Goal: Task Accomplishment & Management: Use online tool/utility

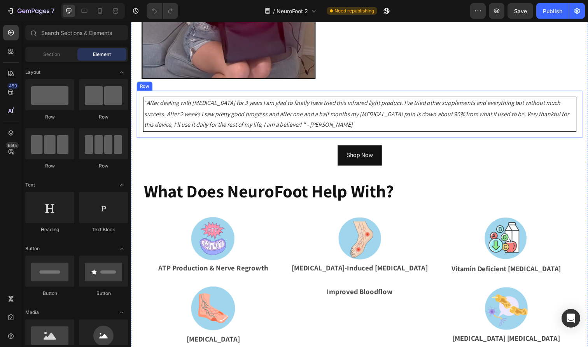
scroll to position [227, 0]
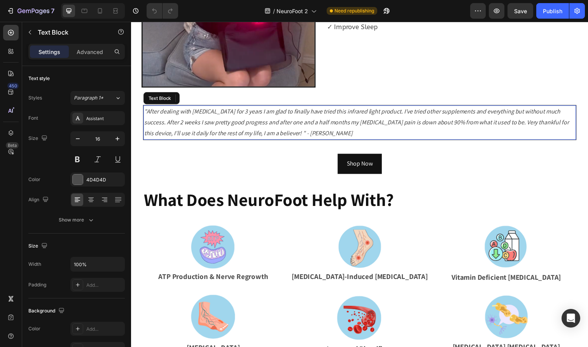
click at [288, 123] on icon ""After dealing with [MEDICAL_DATA] for 3 years I am glad to finally have tried …" at bounding box center [360, 124] width 433 height 31
click at [303, 131] on p ""After dealing with [MEDICAL_DATA] for 3 years I am glad to finally have tried …" at bounding box center [364, 124] width 440 height 33
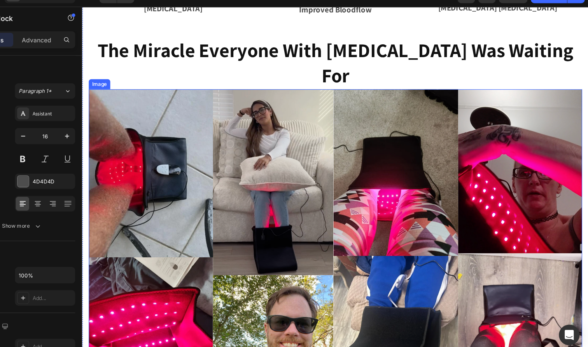
scroll to position [569, 0]
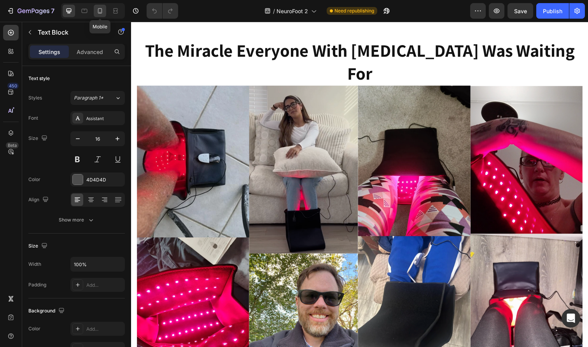
click at [101, 12] on icon at bounding box center [100, 11] width 8 height 8
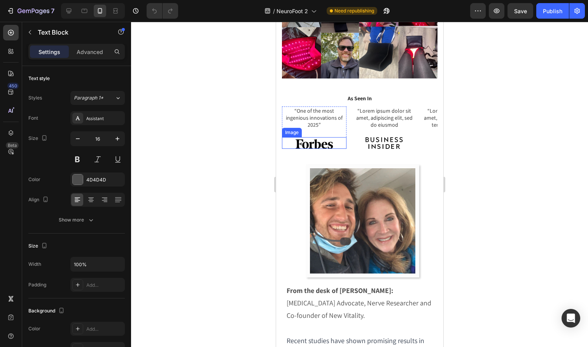
scroll to position [1114, 0]
click at [320, 138] on div "Image" at bounding box center [313, 144] width 65 height 12
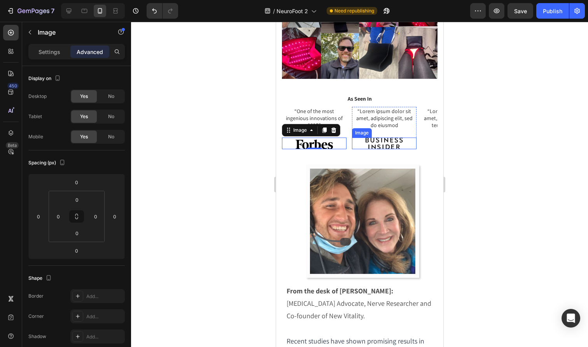
click at [377, 138] on img at bounding box center [383, 144] width 37 height 12
click at [328, 138] on img at bounding box center [313, 144] width 37 height 12
click at [47, 51] on p "Settings" at bounding box center [49, 52] width 22 height 8
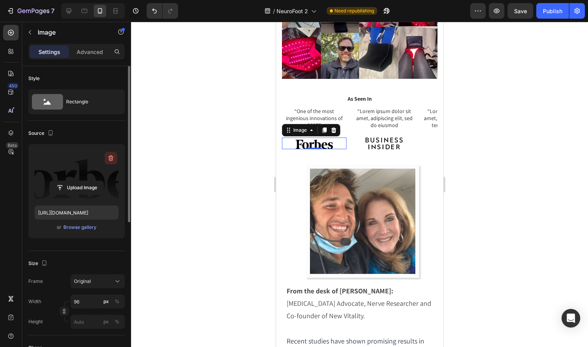
click at [112, 161] on icon "button" at bounding box center [110, 158] width 5 height 6
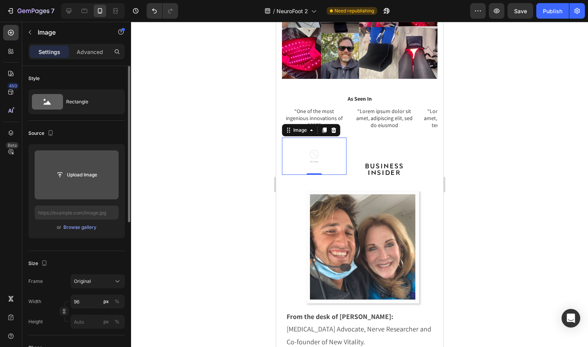
click at [82, 173] on input "file" at bounding box center [77, 174] width 54 height 13
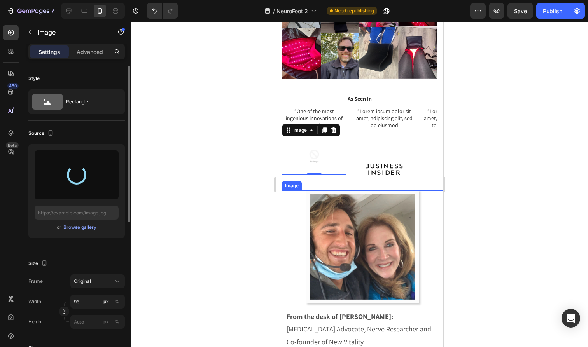
type input "[URL][DOMAIN_NAME]"
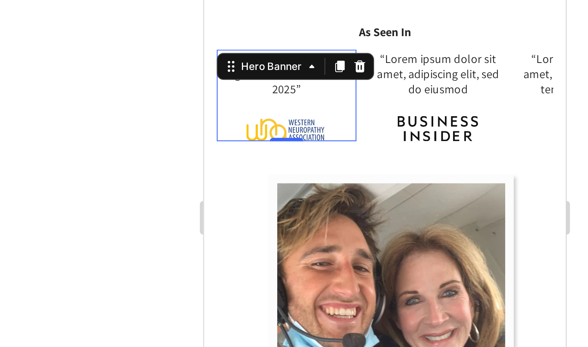
scroll to position [1042, 0]
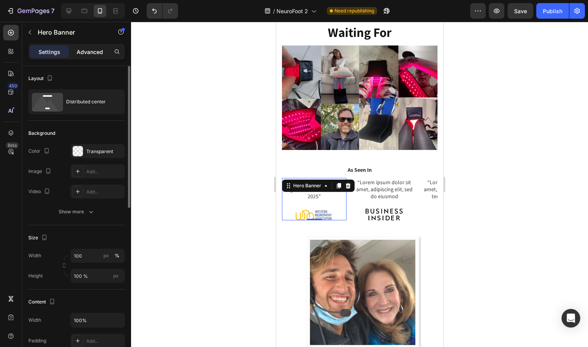
click at [93, 55] on p "Advanced" at bounding box center [90, 52] width 26 height 8
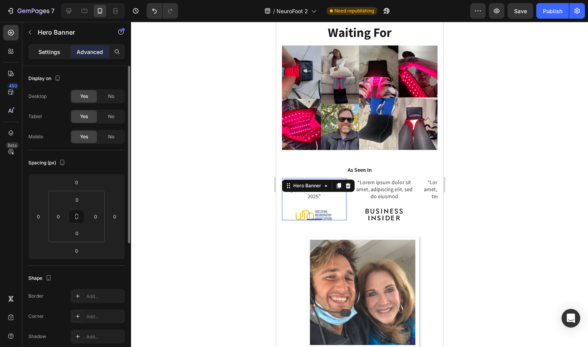
click at [54, 52] on p "Settings" at bounding box center [49, 52] width 22 height 8
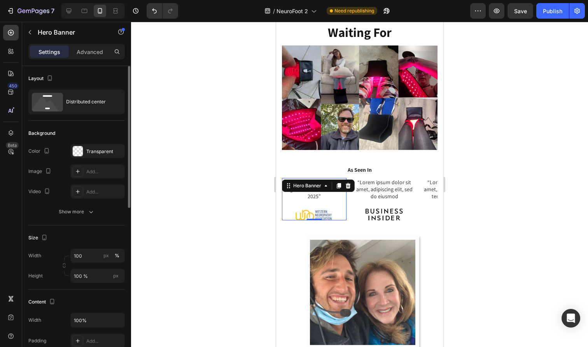
click at [341, 178] on div "“One of the most ingenious innovations of 2025” Text Block Image" at bounding box center [313, 199] width 65 height 42
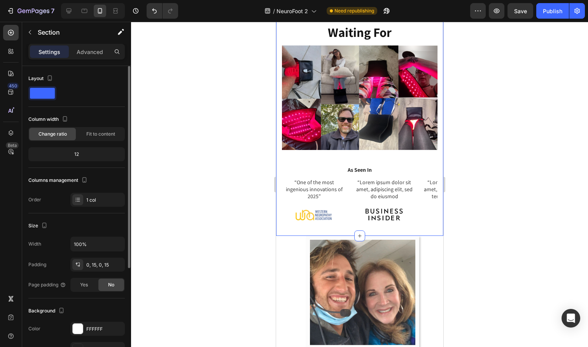
click at [339, 204] on div "“One of the most ingenious innovations of 2025” Text Block Image Hero Banner 0 …" at bounding box center [358, 207] width 155 height 58
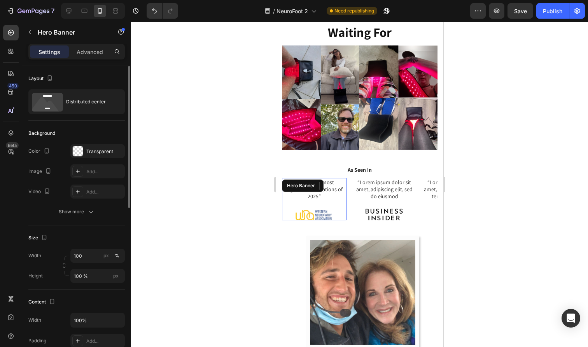
click at [326, 185] on div "“One of the most ingenious innovations of 2025” Text Block Image" at bounding box center [313, 199] width 65 height 42
click at [77, 52] on p "Advanced" at bounding box center [90, 52] width 26 height 8
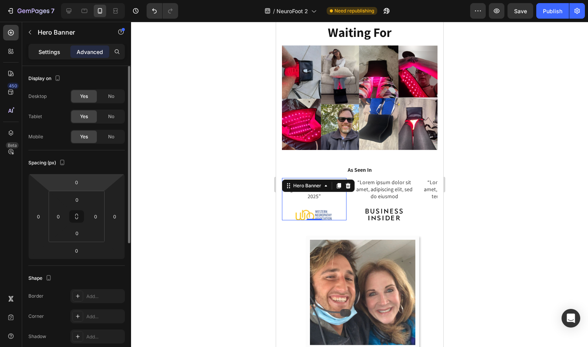
click at [49, 52] on p "Settings" at bounding box center [49, 52] width 22 height 8
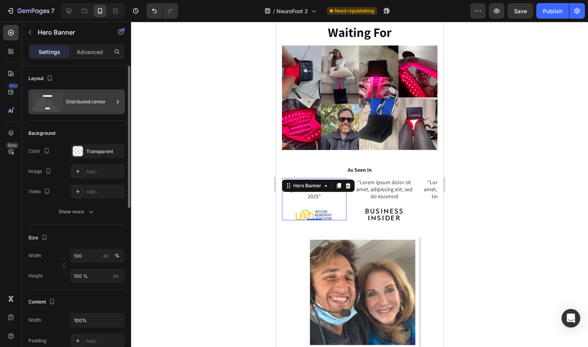
click at [63, 107] on div "Distributed center" at bounding box center [76, 101] width 96 height 25
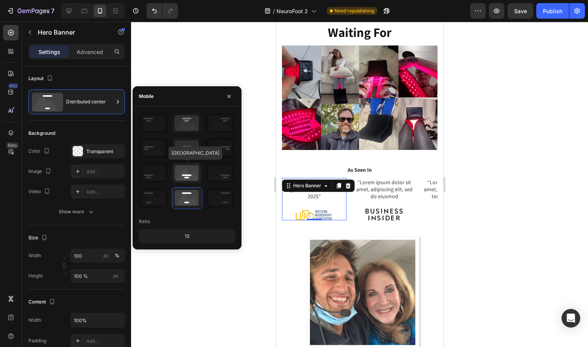
click at [179, 169] on icon at bounding box center [186, 173] width 29 height 20
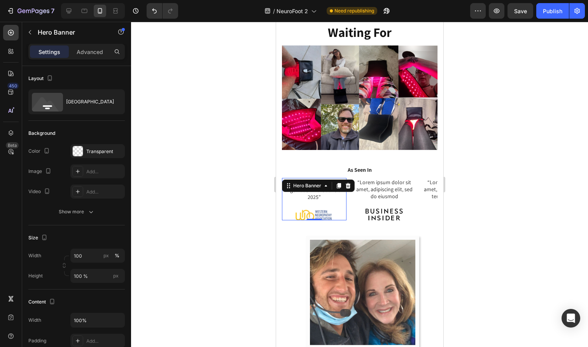
click at [259, 97] on div at bounding box center [359, 184] width 457 height 325
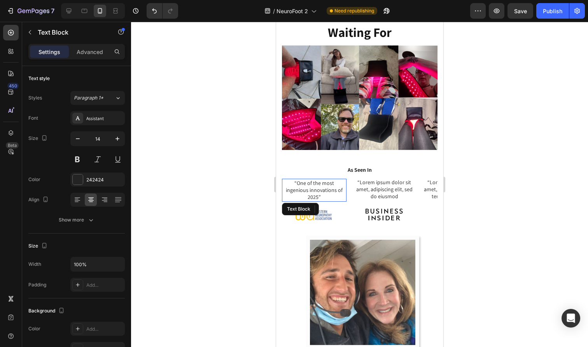
click at [307, 180] on p "“One of the most ingenious innovations of 2025”" at bounding box center [313, 190] width 63 height 21
click at [78, 52] on p "Advanced" at bounding box center [90, 52] width 26 height 8
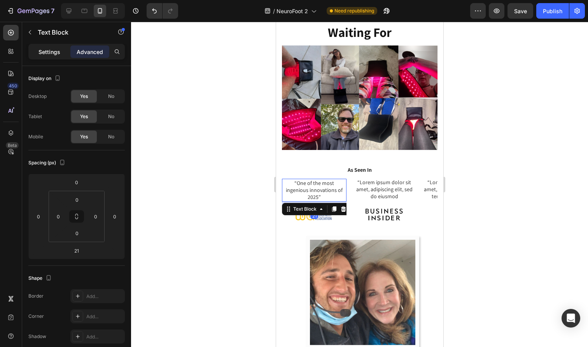
click at [47, 52] on p "Settings" at bounding box center [49, 52] width 22 height 8
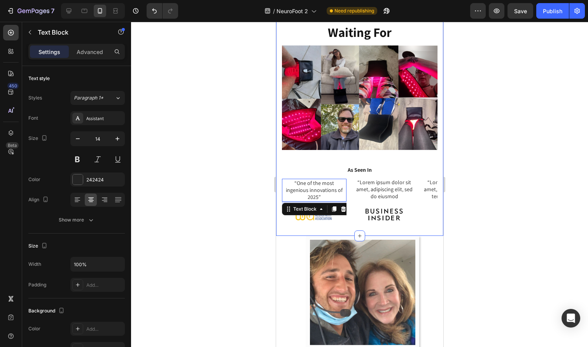
click at [303, 178] on div "“One of the most ingenious innovations of 2025” Text Block 21 Image Hero Banner" at bounding box center [313, 199] width 65 height 42
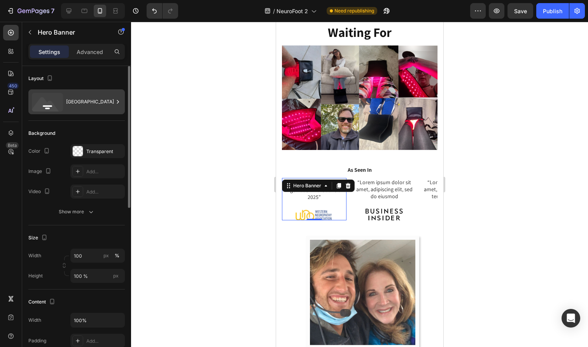
click at [74, 104] on div "[GEOGRAPHIC_DATA]" at bounding box center [89, 102] width 47 height 18
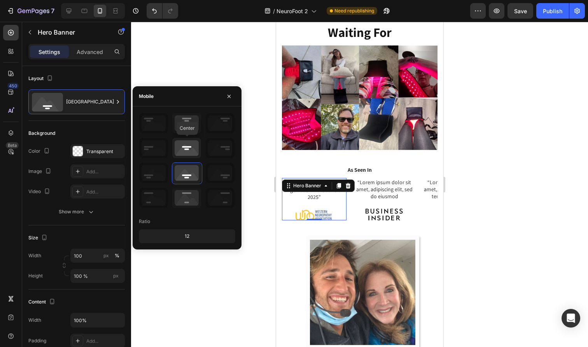
click at [188, 149] on icon at bounding box center [186, 148] width 29 height 20
click at [188, 128] on icon at bounding box center [186, 123] width 29 height 20
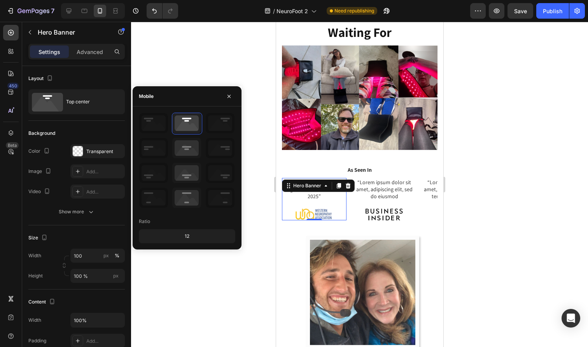
click at [262, 72] on div at bounding box center [359, 184] width 457 height 325
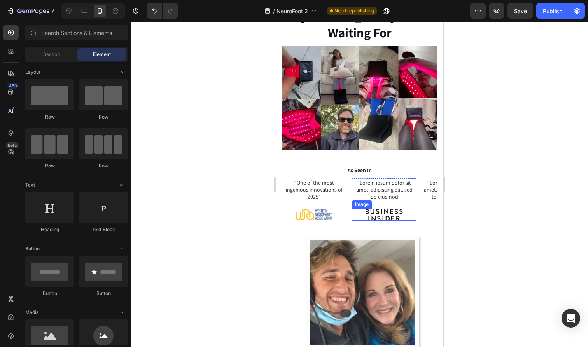
scroll to position [1039, 0]
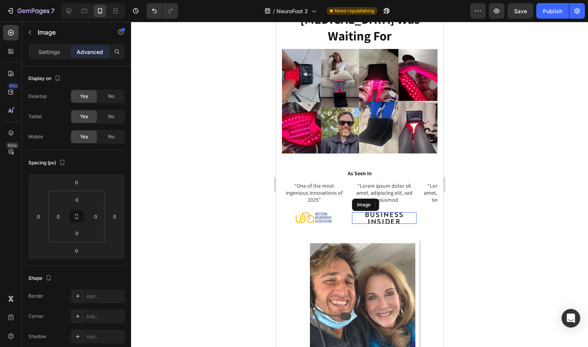
click at [372, 212] on img at bounding box center [383, 218] width 37 height 12
click at [51, 53] on p "Settings" at bounding box center [49, 52] width 22 height 8
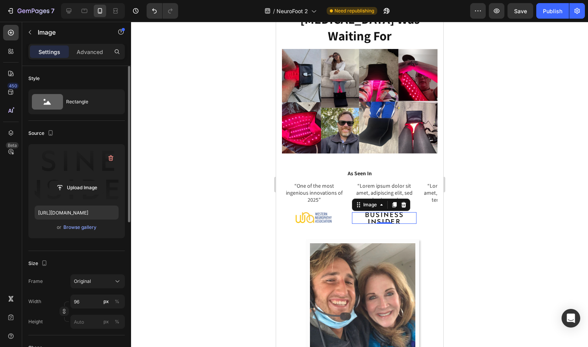
click at [84, 166] on label at bounding box center [77, 174] width 84 height 49
click at [84, 181] on input "file" at bounding box center [77, 187] width 54 height 13
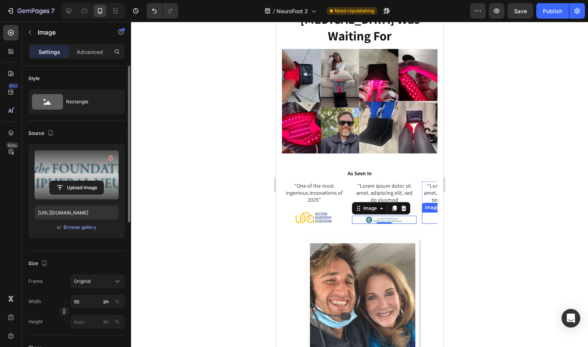
type input "[URL][DOMAIN_NAME]"
click at [387, 212] on div "“One of the most ingenious innovations of 2025” Text Block Image Hero Banner “L…" at bounding box center [358, 211] width 155 height 58
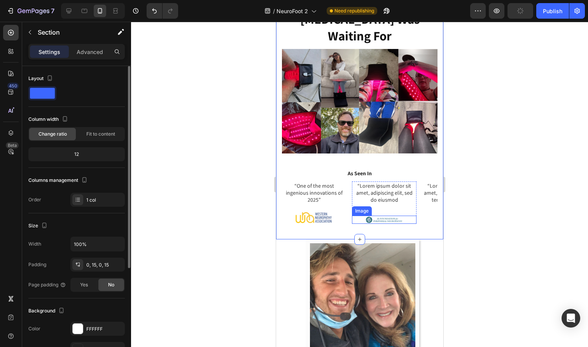
click at [397, 216] on img at bounding box center [383, 220] width 37 height 8
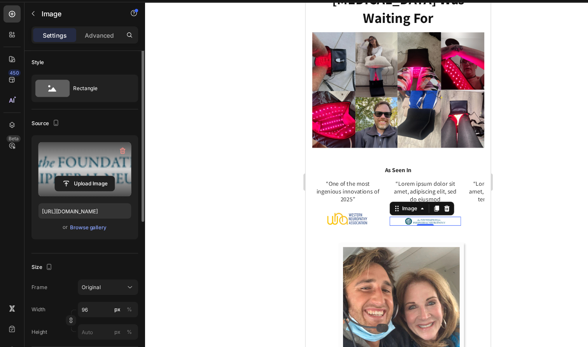
scroll to position [0, 0]
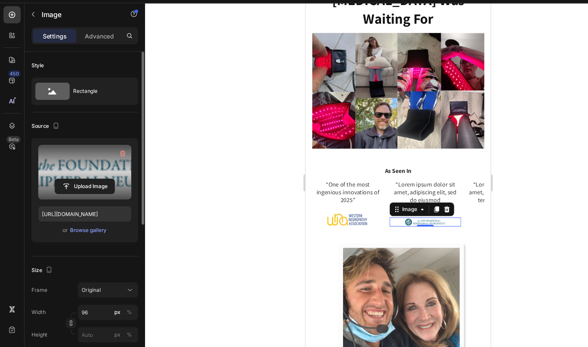
click at [90, 156] on label at bounding box center [77, 174] width 84 height 49
click at [90, 181] on input "file" at bounding box center [77, 187] width 54 height 13
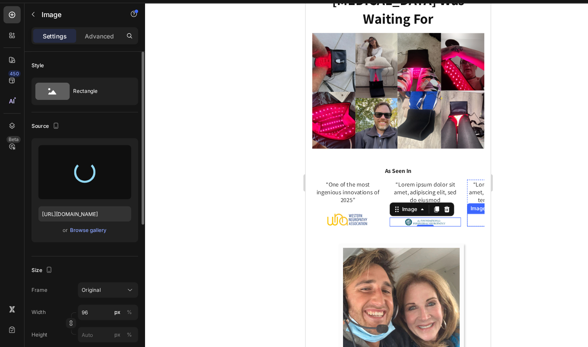
type input "[URL][DOMAIN_NAME]"
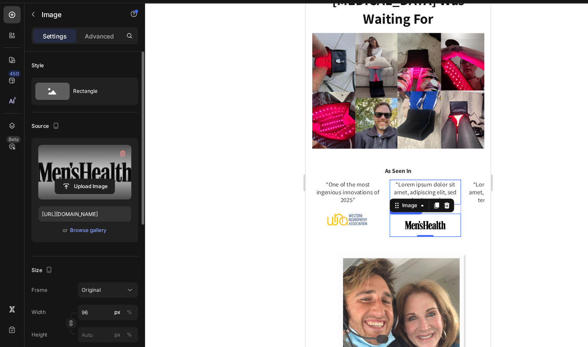
click at [411, 163] on p "“Lorem ipsum dolor sit amet, adipiscing elit, sed do eiusmod" at bounding box center [413, 173] width 63 height 21
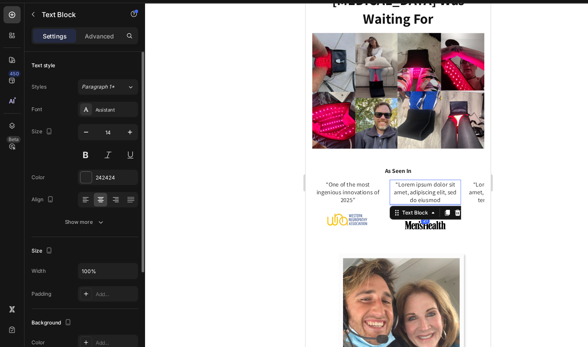
click at [392, 193] on div at bounding box center [413, 203] width 65 height 21
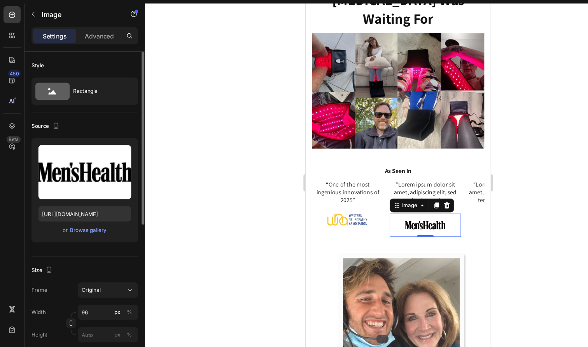
click at [391, 179] on div "Image" at bounding box center [410, 185] width 58 height 12
click at [443, 166] on div "“Lorem ipsum dolor sit amet, adipiscing elit, sed do eiusmod Text Block Image 0" at bounding box center [413, 188] width 65 height 52
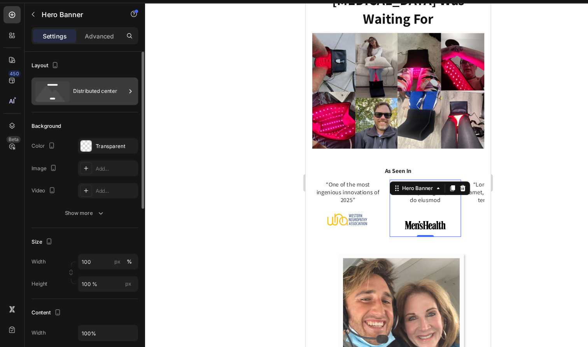
click at [79, 93] on div "Distributed center" at bounding box center [89, 102] width 47 height 18
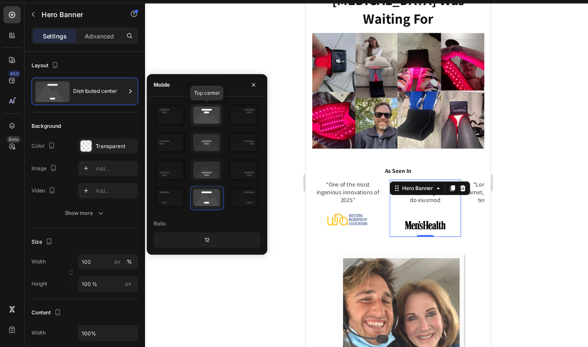
click at [179, 113] on icon at bounding box center [186, 123] width 29 height 20
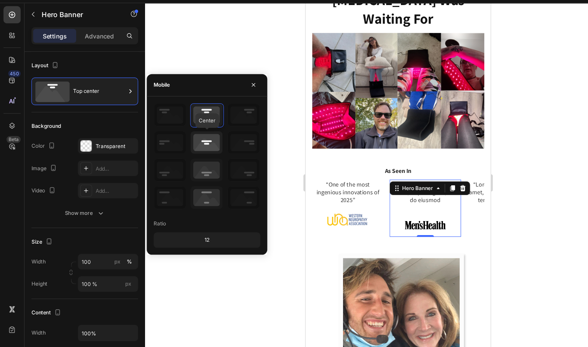
click at [182, 138] on icon at bounding box center [186, 148] width 29 height 20
click at [190, 113] on icon at bounding box center [186, 123] width 29 height 20
click at [400, 193] on img at bounding box center [413, 203] width 37 height 21
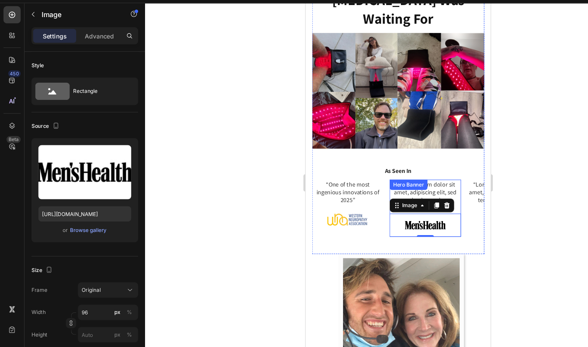
click at [442, 168] on div "“Lorem ipsum dolor sit amet, adipiscing elit, sed do eiusmod Text Block Image 0" at bounding box center [413, 188] width 65 height 52
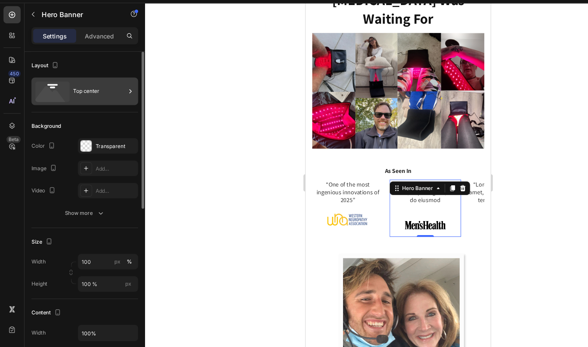
click at [99, 93] on div "Top center" at bounding box center [89, 102] width 47 height 18
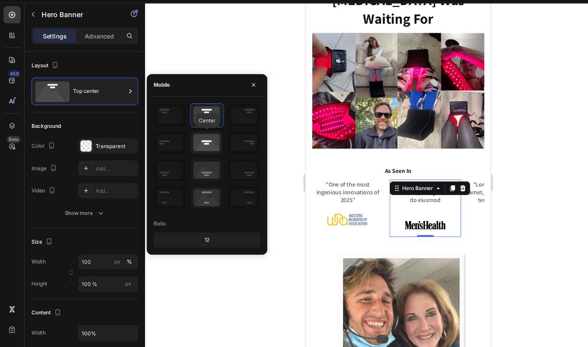
click at [185, 138] on icon at bounding box center [186, 148] width 29 height 20
click at [190, 166] on div at bounding box center [187, 161] width 96 height 96
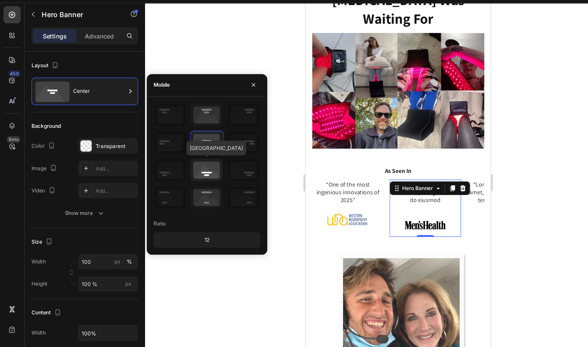
click at [189, 163] on icon at bounding box center [186, 173] width 29 height 20
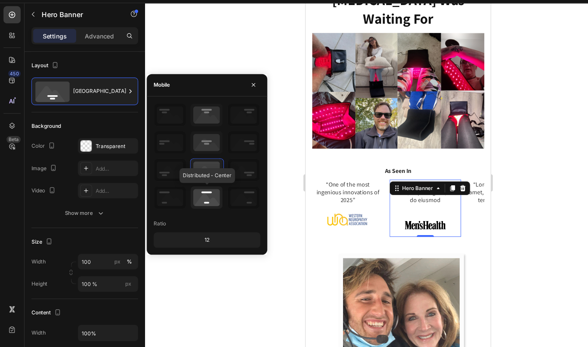
click at [194, 188] on icon at bounding box center [186, 198] width 29 height 20
click at [194, 138] on icon at bounding box center [186, 148] width 29 height 20
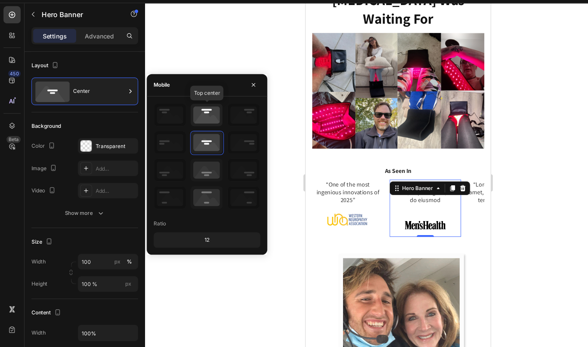
click at [189, 113] on icon at bounding box center [186, 123] width 29 height 20
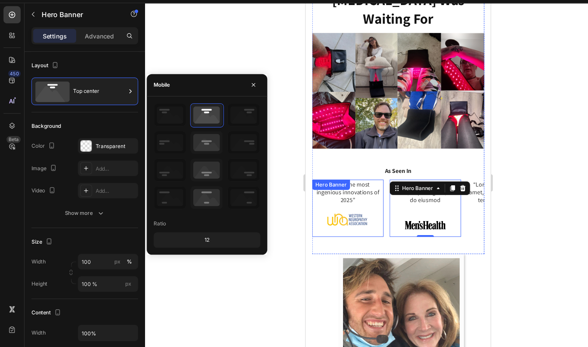
click at [370, 163] on div "“One of the most ingenious innovations of 2025” Text Block Image" at bounding box center [343, 183] width 65 height 42
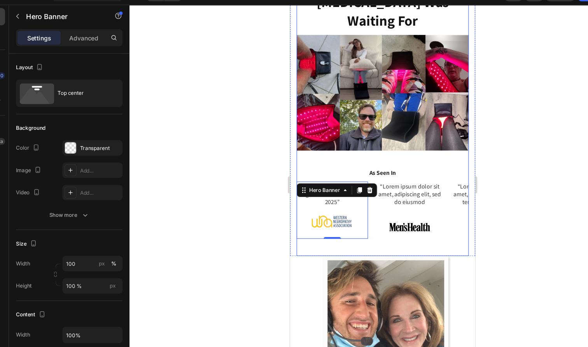
click at [364, 188] on div "“One of the most ingenious innovations of 2025” Text Block Image Hero Banner 0 …" at bounding box center [372, 190] width 155 height 52
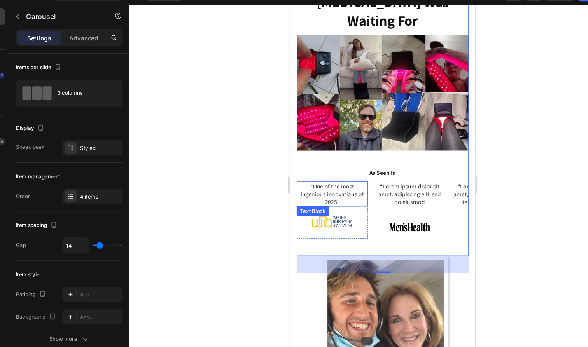
click at [353, 165] on p "“One of the most ingenious innovations of 2025”" at bounding box center [327, 175] width 63 height 21
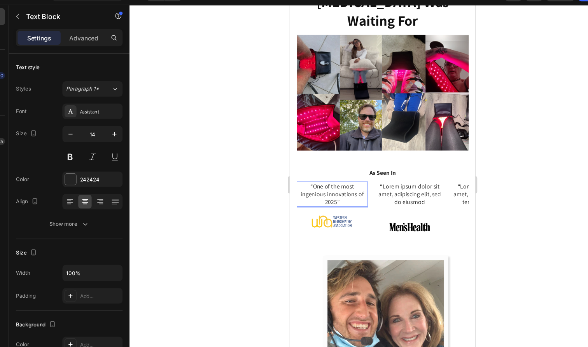
click at [353, 165] on p "“One of the most ingenious innovations of 2025”" at bounding box center [327, 175] width 63 height 21
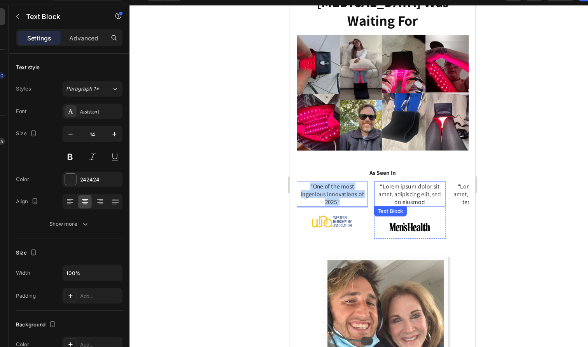
copy p "“One of the most ingenious innovations of 2025”"
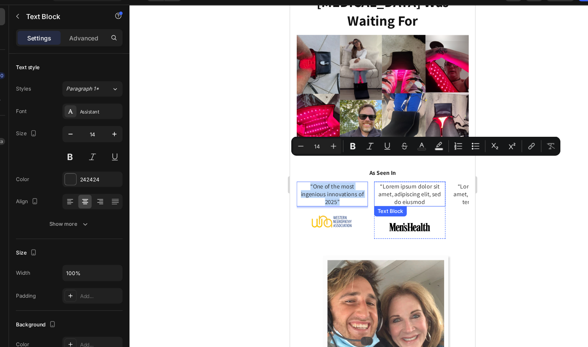
click at [396, 165] on p "“Lorem ipsum dolor sit amet, adipiscing elit, sed do eiusmod" at bounding box center [397, 175] width 63 height 21
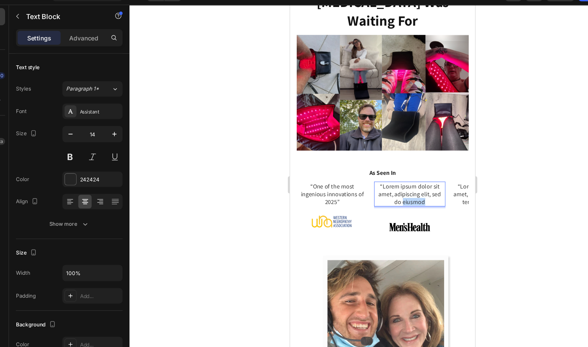
click at [396, 165] on p "“Lorem ipsum dolor sit amet, adipiscing elit, sed do eiusmod" at bounding box center [397, 175] width 63 height 21
click at [409, 166] on div "“One of the most ingenious innovations of 2025” Text Block 21 Image" at bounding box center [397, 190] width 65 height 52
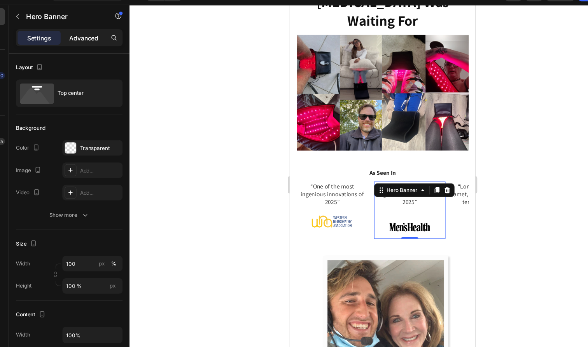
click at [80, 48] on p "Advanced" at bounding box center [90, 52] width 26 height 8
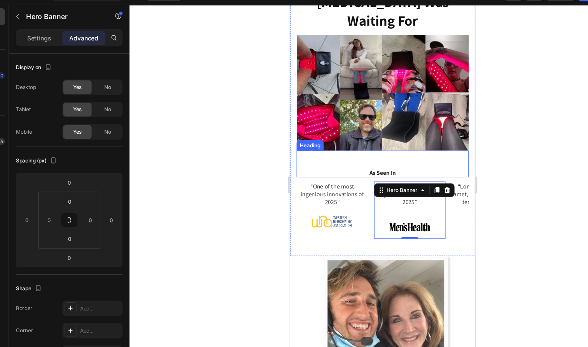
click at [425, 152] on h2 "As Seen In" at bounding box center [372, 156] width 155 height 9
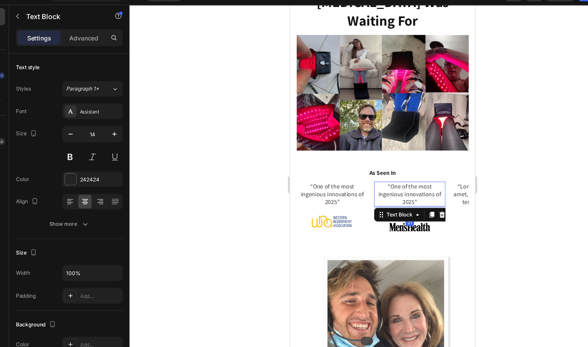
click at [415, 165] on p "“One of the most ingenious innovations of 2025”" at bounding box center [397, 175] width 63 height 21
click at [75, 45] on div "Advanced" at bounding box center [89, 51] width 39 height 12
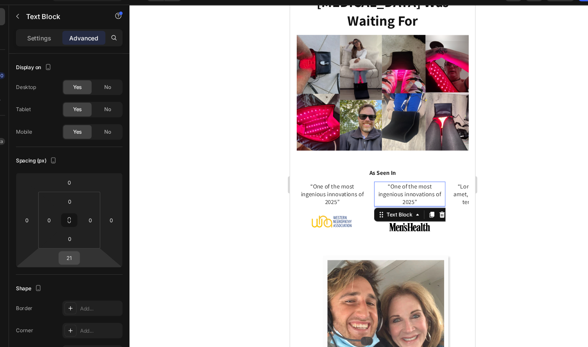
click at [69, 245] on input "21" at bounding box center [77, 251] width 16 height 12
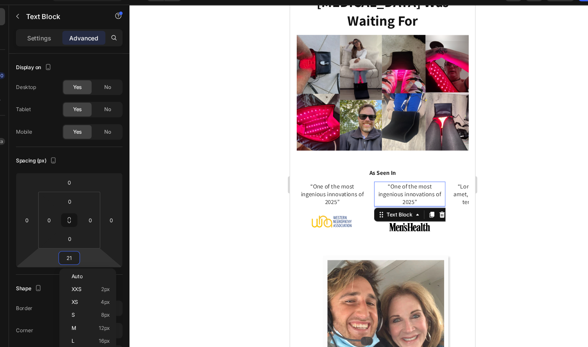
type input "0"
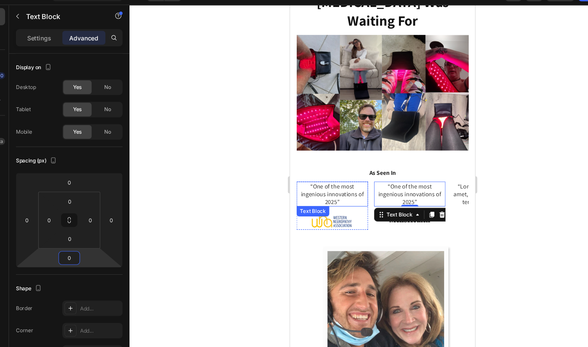
click at [332, 165] on p "“One of the most ingenious innovations of 2025”" at bounding box center [327, 175] width 63 height 21
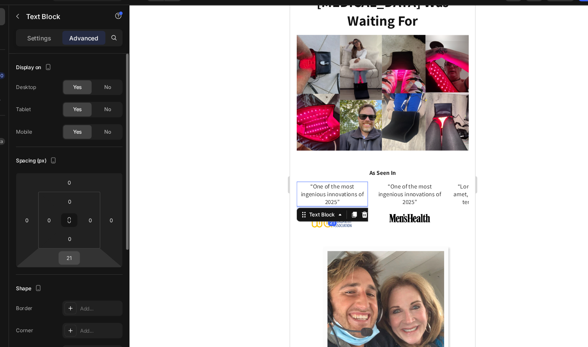
click at [71, 244] on div "21" at bounding box center [76, 250] width 19 height 12
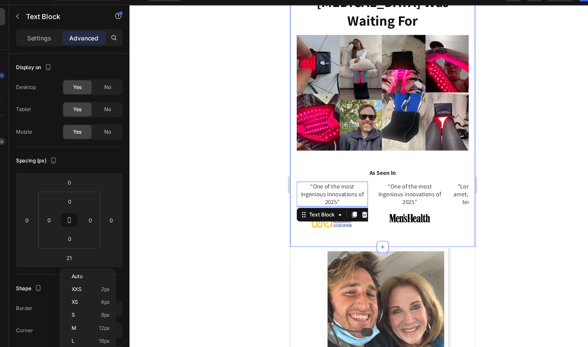
click at [402, 190] on div "“One of the most ingenious innovations of 2025” Text Block 21 Image Hero Banner…" at bounding box center [372, 193] width 155 height 59
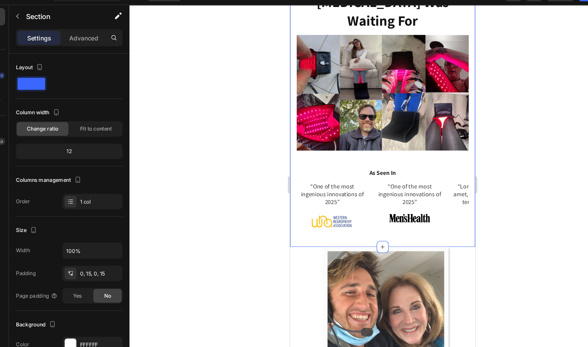
click at [442, 195] on div "“One of the most ingenious innovations of 2025” Text Block Image Hero Banner “O…" at bounding box center [372, 193] width 155 height 59
click at [342, 165] on div "“One of the most ingenious innovations of 2025” Text Block Image" at bounding box center [327, 185] width 65 height 42
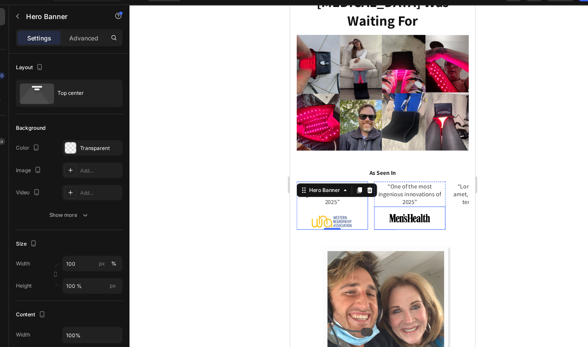
click at [405, 187] on img at bounding box center [397, 197] width 37 height 21
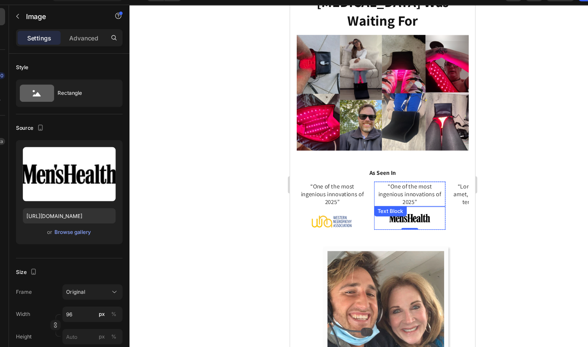
click at [414, 165] on p "“One of the most ingenious innovations of 2025”" at bounding box center [397, 175] width 63 height 21
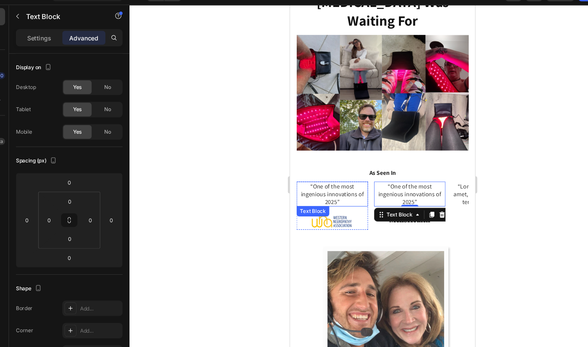
click at [328, 165] on p "“One of the most ingenious innovations of 2025”" at bounding box center [327, 175] width 63 height 21
click at [390, 164] on div "“One of the most ingenious innovations of 2025” Text Block 0 Image" at bounding box center [397, 186] width 65 height 44
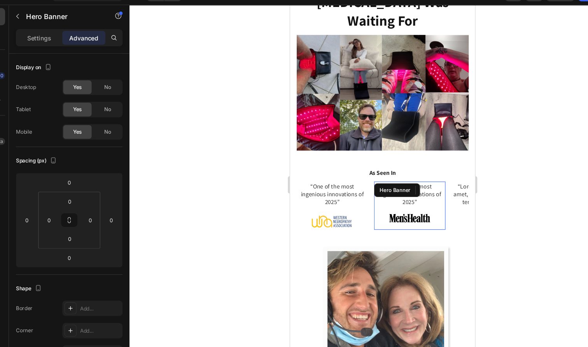
click at [400, 180] on div "Background Image" at bounding box center [397, 186] width 65 height 44
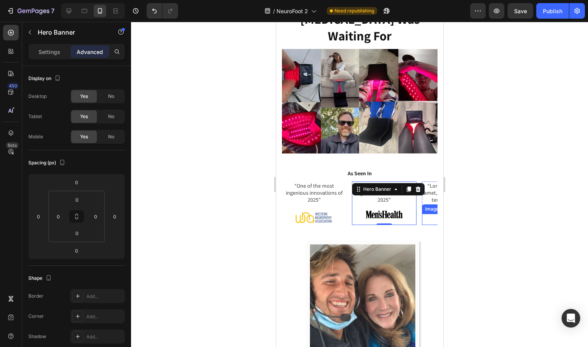
click at [426, 214] on div at bounding box center [453, 220] width 65 height 12
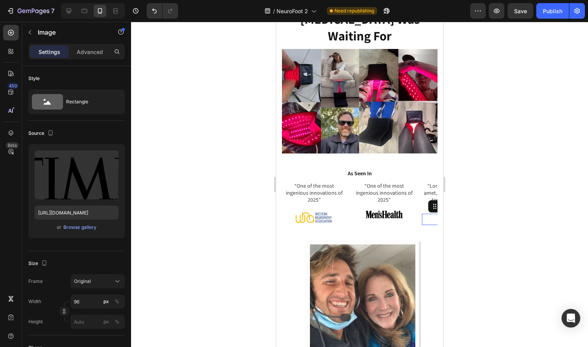
scroll to position [1035, 0]
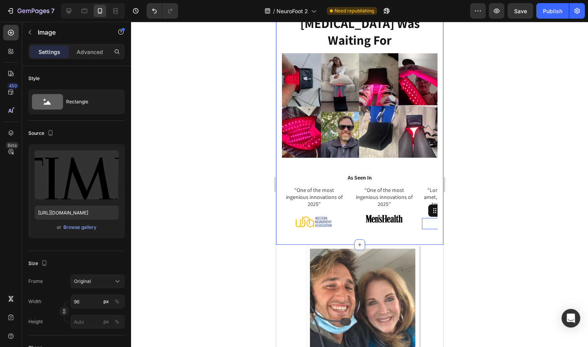
click at [415, 209] on div "“One of the most ingenious innovations of 2025” Text Block Image Hero Banner “O…" at bounding box center [358, 215] width 155 height 59
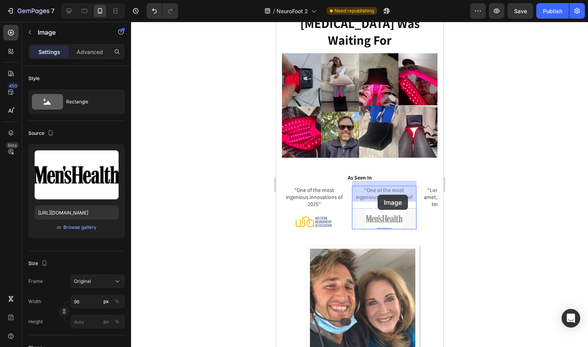
drag, startPoint x: 405, startPoint y: 199, endPoint x: 391, endPoint y: 195, distance: 14.5
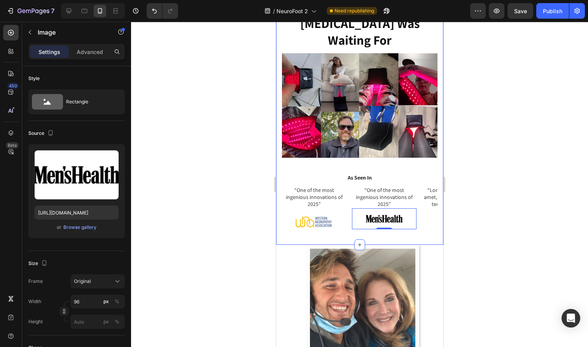
click at [418, 211] on div "“One of the most ingenious innovations of 2025” Text Block Image Hero Banner “O…" at bounding box center [358, 215] width 155 height 59
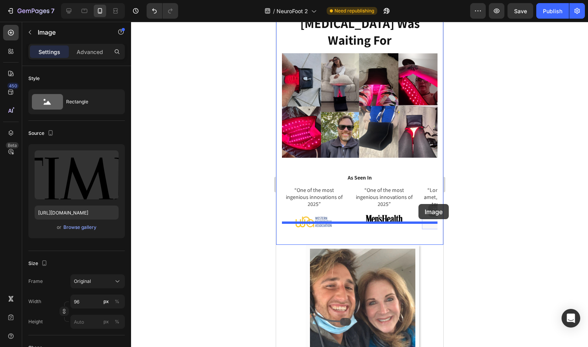
drag, startPoint x: 424, startPoint y: 203, endPoint x: 418, endPoint y: 204, distance: 6.7
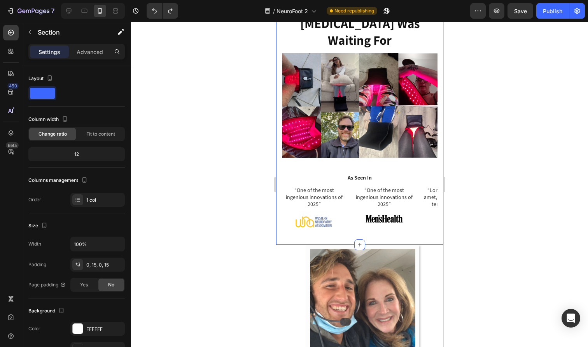
click at [419, 213] on div "“One of the most ingenious innovations of 2025” Text Block Image Hero Banner “O…" at bounding box center [358, 215] width 155 height 59
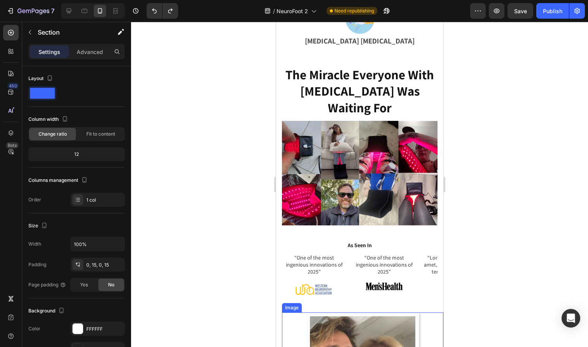
scroll to position [951, 0]
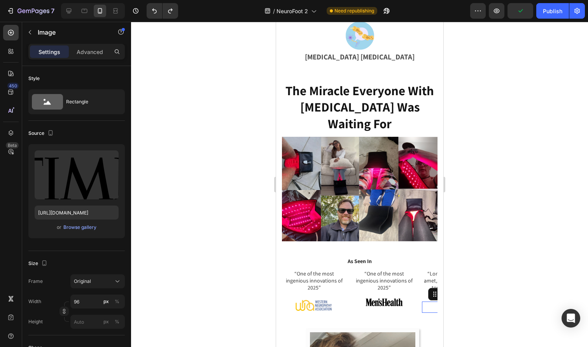
click at [422, 302] on div at bounding box center [453, 308] width 65 height 12
click at [432, 302] on div at bounding box center [453, 308] width 65 height 12
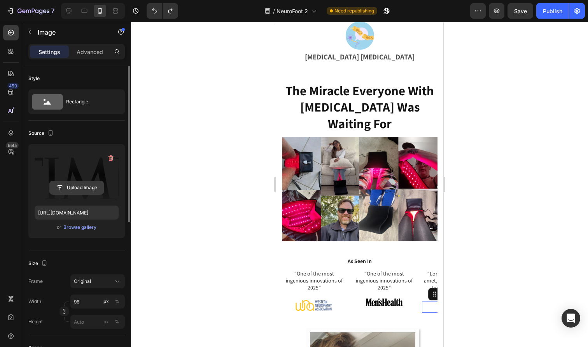
click at [74, 187] on input "file" at bounding box center [77, 187] width 54 height 13
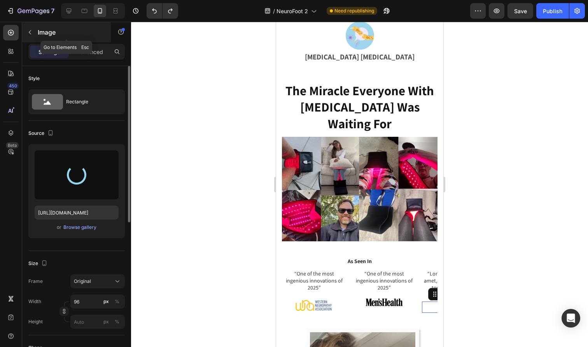
click at [30, 37] on button "button" at bounding box center [30, 32] width 12 height 12
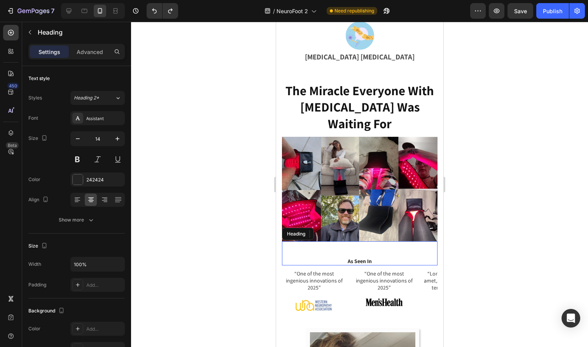
click at [309, 257] on h2 "As Seen In" at bounding box center [358, 261] width 155 height 9
click at [295, 265] on div "10" at bounding box center [358, 267] width 155 height 4
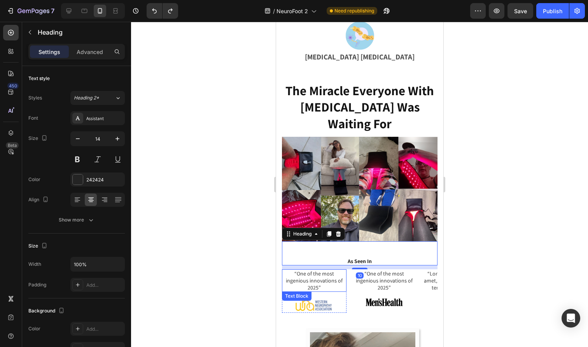
click at [292, 269] on div "“One of the most ingenious innovations of 2025”" at bounding box center [313, 280] width 65 height 23
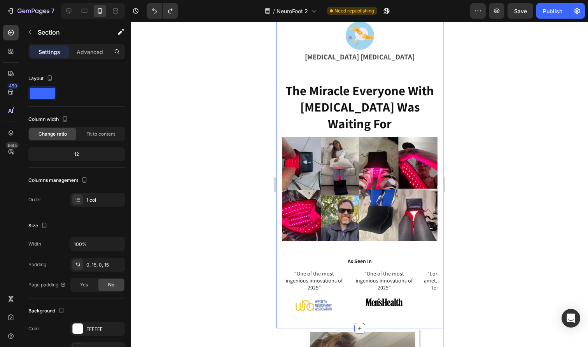
click at [349, 269] on div "“One of the most ingenious innovations of 2025” Text Block Image Hero Banner “O…" at bounding box center [358, 291] width 155 height 44
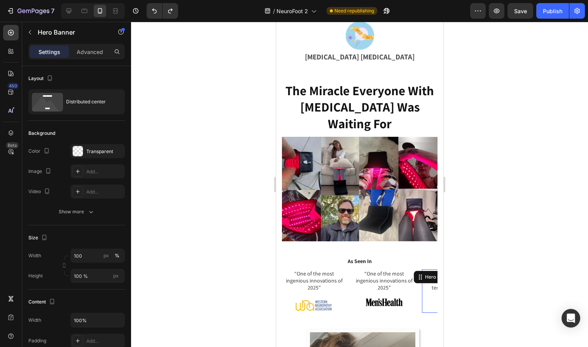
click at [431, 269] on div "“Lorem ipsum dolor sit amet, elit, sed do eiusmod tempor incididunt.” Text Bloc…" at bounding box center [453, 291] width 65 height 44
click at [30, 36] on button "button" at bounding box center [30, 32] width 12 height 12
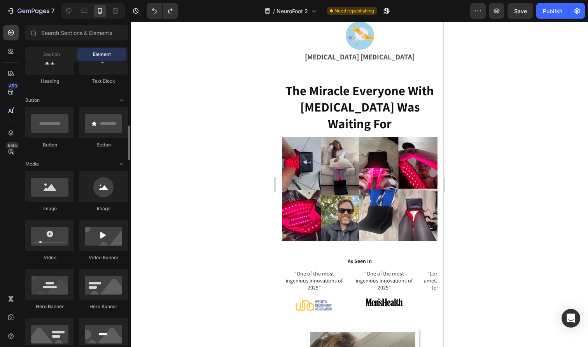
scroll to position [141, 0]
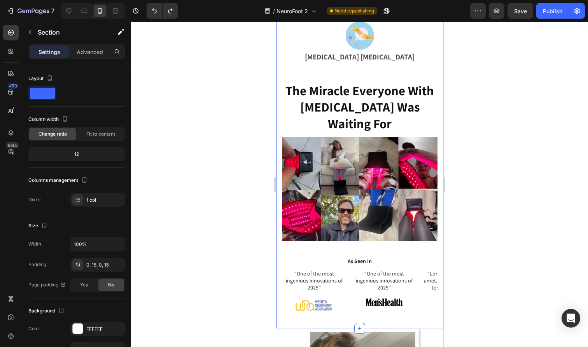
click at [349, 269] on div "“One of the most ingenious innovations of 2025” Text Block Image Hero Banner “O…" at bounding box center [358, 298] width 155 height 59
click at [69, 14] on icon at bounding box center [69, 11] width 8 height 8
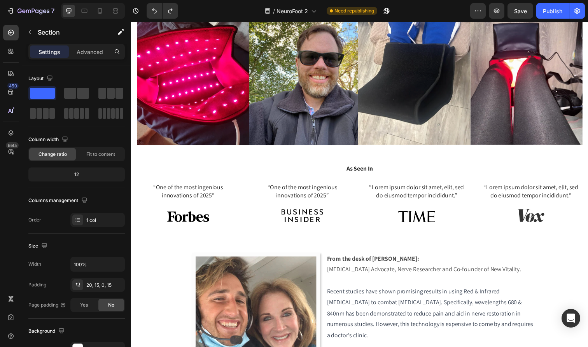
scroll to position [812, 0]
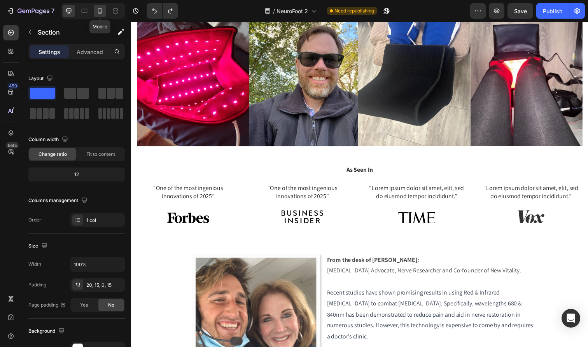
click at [99, 14] on icon at bounding box center [100, 11] width 8 height 8
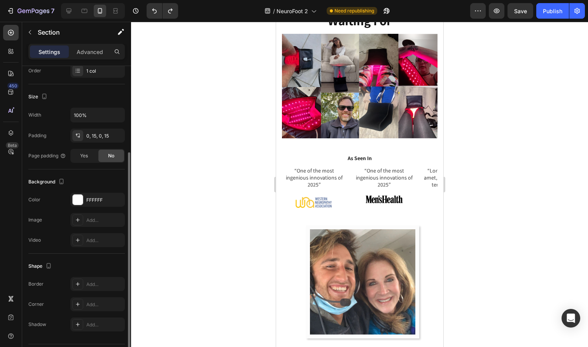
scroll to position [151, 0]
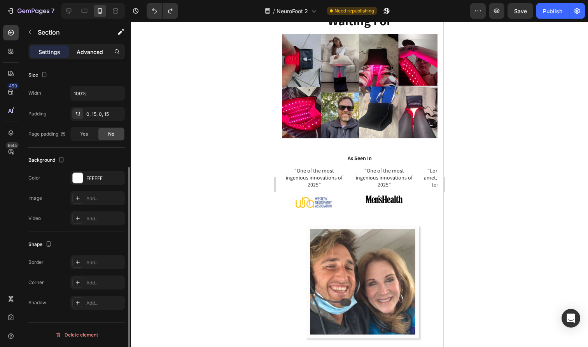
click at [96, 50] on p "Advanced" at bounding box center [90, 52] width 26 height 8
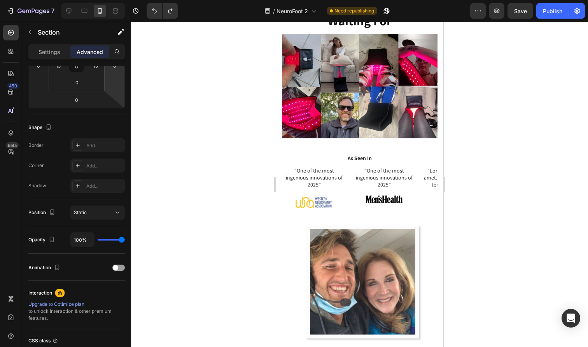
click at [311, 188] on div "Background Image" at bounding box center [313, 188] width 65 height 44
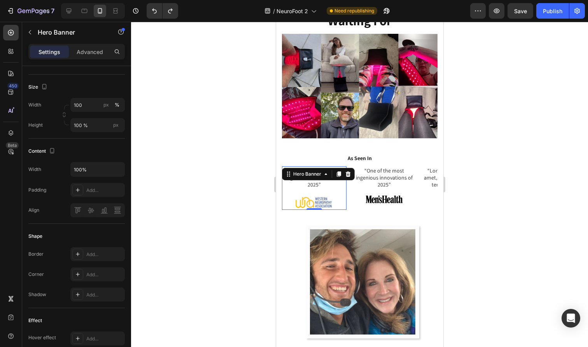
scroll to position [0, 0]
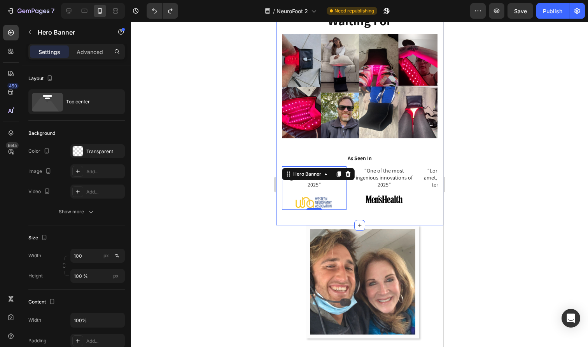
click at [347, 189] on div "“One of the most ingenious innovations of 2025” Text Block Image Hero Banner 0 …" at bounding box center [358, 195] width 155 height 59
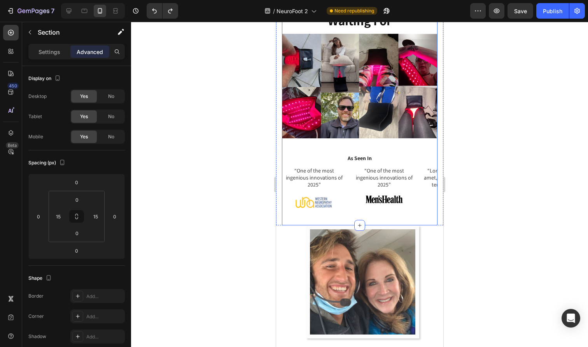
click at [349, 180] on div "“One of the most ingenious innovations of 2025” Text Block Image Hero Banner “O…" at bounding box center [358, 188] width 155 height 44
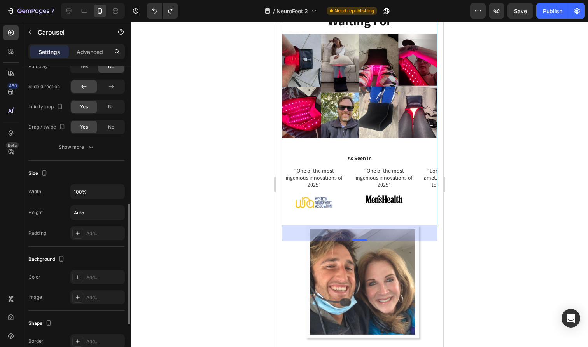
scroll to position [350, 0]
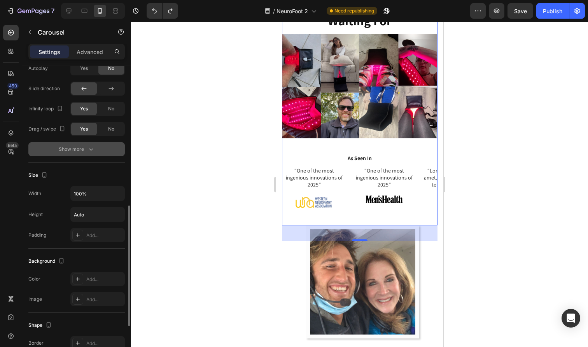
click at [96, 146] on button "Show more" at bounding box center [76, 149] width 96 height 14
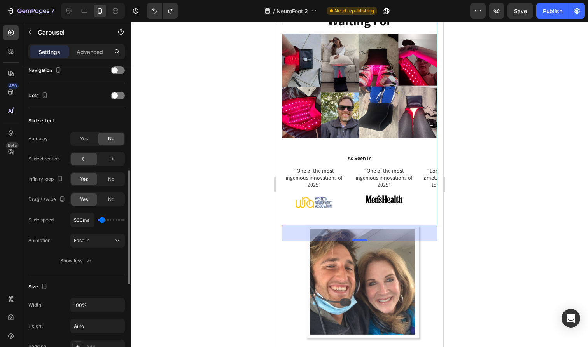
scroll to position [279, 0]
click at [90, 142] on div "Yes" at bounding box center [84, 140] width 26 height 12
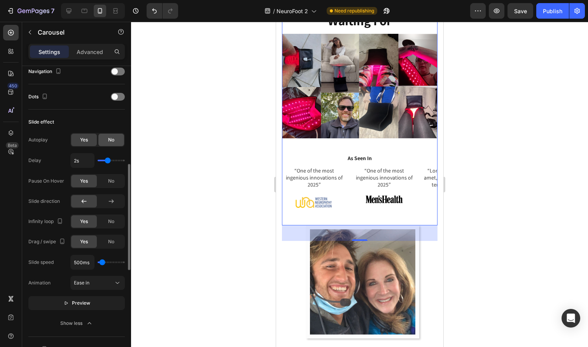
click at [111, 141] on span "No" at bounding box center [111, 139] width 6 height 7
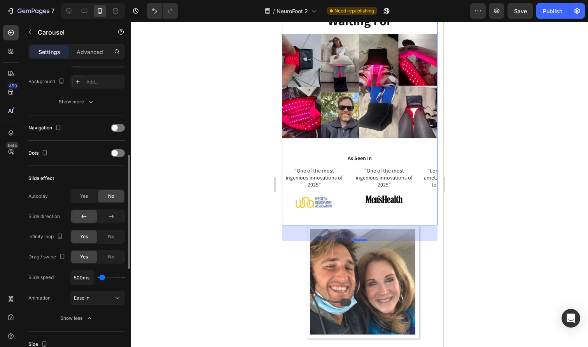
scroll to position [222, 0]
click at [118, 155] on div at bounding box center [118, 154] width 14 height 8
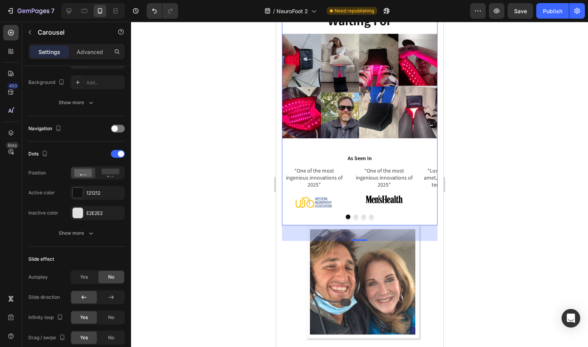
click at [355, 215] on button "Dot" at bounding box center [355, 217] width 5 height 5
click at [380, 199] on img at bounding box center [383, 205] width 37 height 12
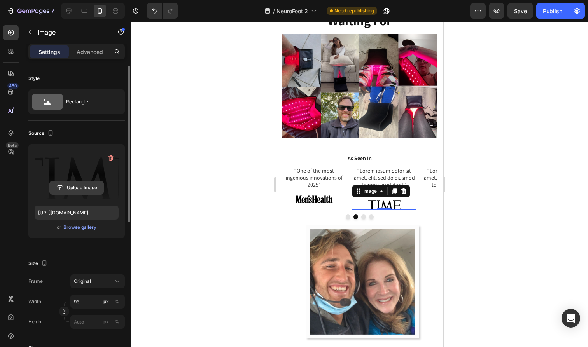
click at [82, 192] on input "file" at bounding box center [77, 187] width 54 height 13
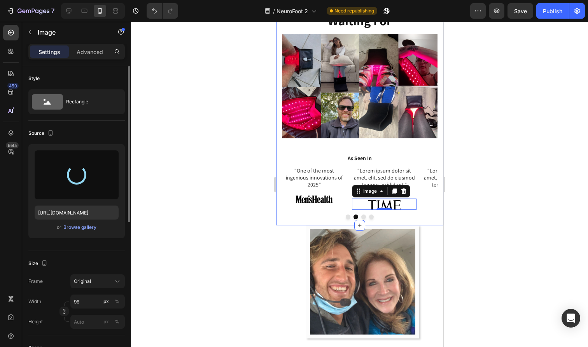
type input "[URL][DOMAIN_NAME]"
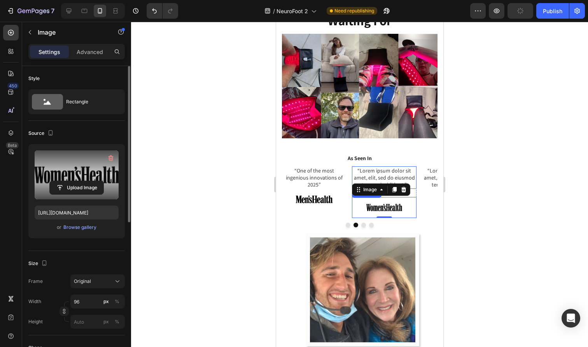
click at [410, 167] on p "“Lorem ipsum dolor sit amet, elit, sed do eiusmod tempor incididunt.”" at bounding box center [383, 177] width 63 height 21
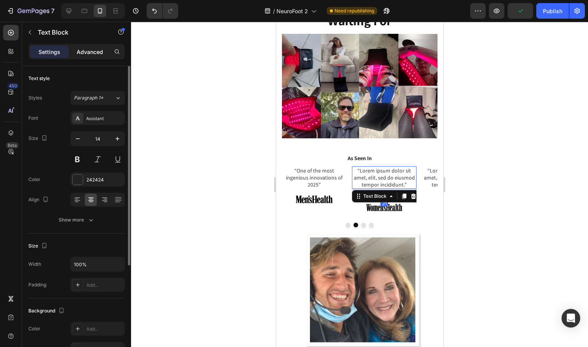
click at [86, 45] on div "Advanced" at bounding box center [89, 51] width 39 height 12
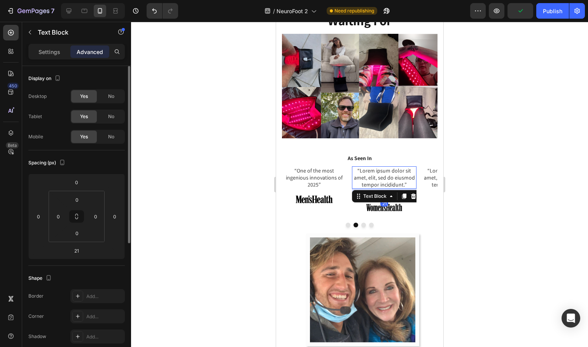
click at [86, 49] on p "Advanced" at bounding box center [90, 52] width 26 height 8
click at [88, 0] on html "7 Version history / NeuroFoot 2 Need republishing Preview Publish 450 Beta Sect…" at bounding box center [294, 0] width 588 height 0
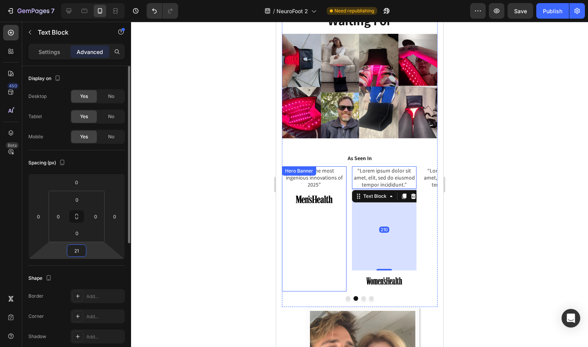
type input "2"
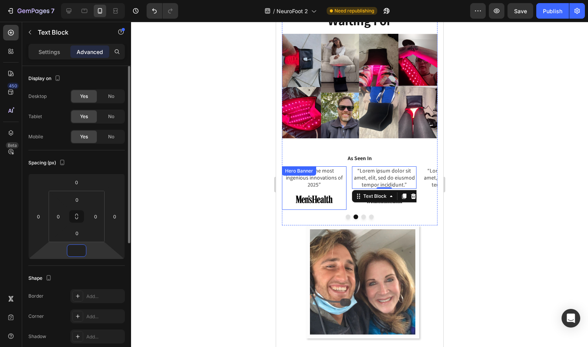
type input "0"
click at [411, 190] on div "“One of the most ingenious innovations of 2025” Text Block Image Hero Banner “O…" at bounding box center [358, 195] width 155 height 59
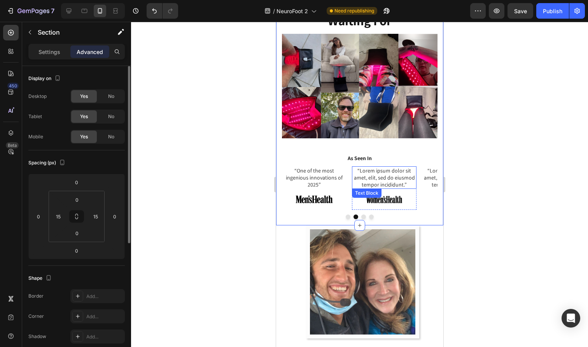
click at [395, 167] on p "“Lorem ipsum dolor sit amet, elit, sed do eiusmod tempor incididunt.”" at bounding box center [383, 177] width 63 height 21
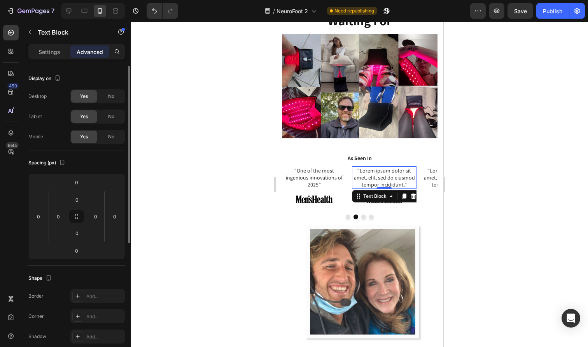
click at [395, 167] on p "“Lorem ipsum dolor sit amet, elit, sed do eiusmod tempor incididunt.”" at bounding box center [383, 177] width 63 height 21
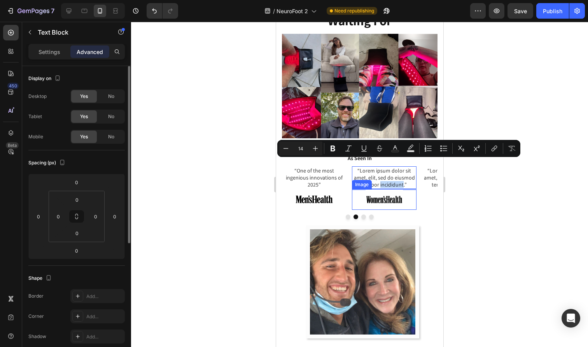
click at [391, 189] on img at bounding box center [383, 199] width 37 height 21
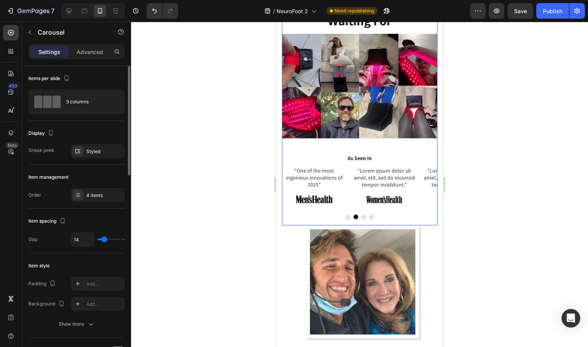
click at [364, 215] on button "Dot" at bounding box center [363, 217] width 5 height 5
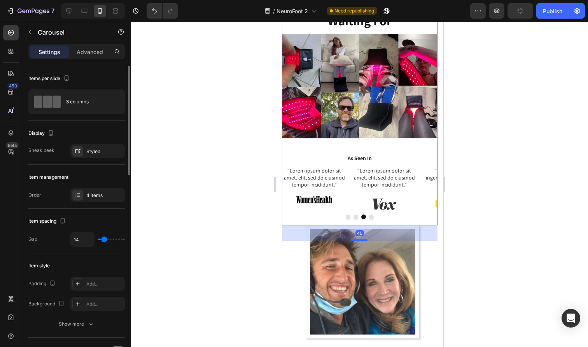
click at [373, 215] on div at bounding box center [358, 217] width 155 height 5
click at [372, 215] on button "Dot" at bounding box center [370, 217] width 5 height 5
click at [360, 215] on div at bounding box center [358, 217] width 155 height 5
click at [362, 215] on button "Dot" at bounding box center [363, 217] width 5 height 5
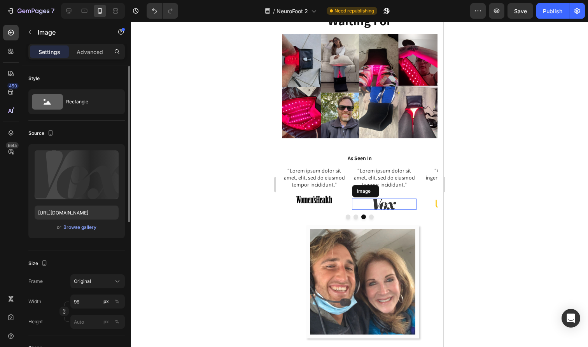
click at [380, 199] on img at bounding box center [383, 205] width 37 height 12
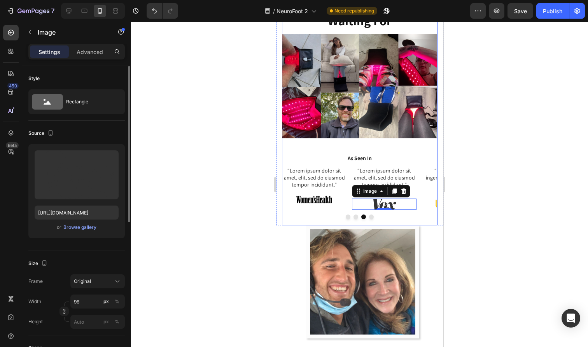
click at [350, 215] on div at bounding box center [358, 217] width 155 height 5
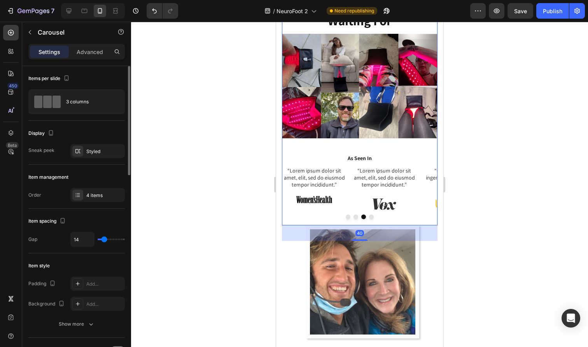
click at [347, 215] on button "Dot" at bounding box center [347, 217] width 5 height 5
click at [365, 215] on button "Dot" at bounding box center [363, 217] width 5 height 5
click at [370, 215] on button "Dot" at bounding box center [370, 217] width 5 height 5
click at [361, 215] on button "Dot" at bounding box center [363, 217] width 5 height 5
click at [377, 199] on img at bounding box center [383, 205] width 37 height 12
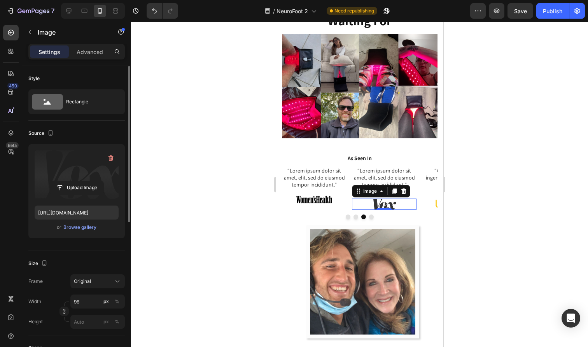
click at [74, 175] on label at bounding box center [77, 174] width 84 height 49
click at [74, 181] on input "file" at bounding box center [77, 187] width 54 height 13
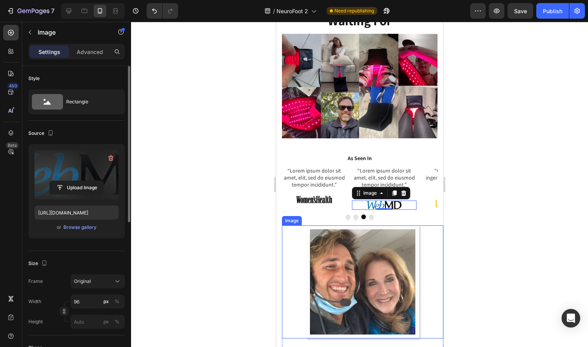
type input "[URL][DOMAIN_NAME]"
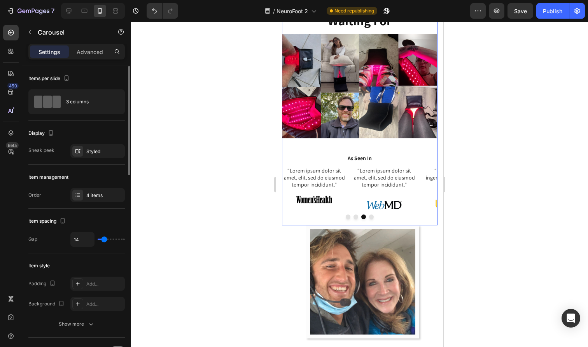
click at [389, 215] on div at bounding box center [358, 217] width 155 height 5
click at [371, 215] on div at bounding box center [358, 217] width 155 height 5
click at [371, 215] on button "Dot" at bounding box center [370, 217] width 5 height 5
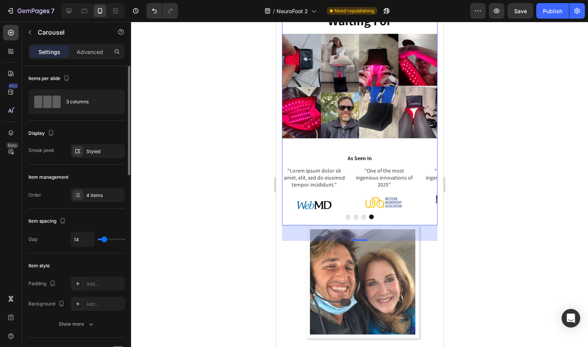
click at [365, 215] on div at bounding box center [358, 217] width 155 height 5
click at [365, 215] on button "Dot" at bounding box center [363, 217] width 5 height 5
click at [347, 215] on button "Dot" at bounding box center [347, 217] width 5 height 5
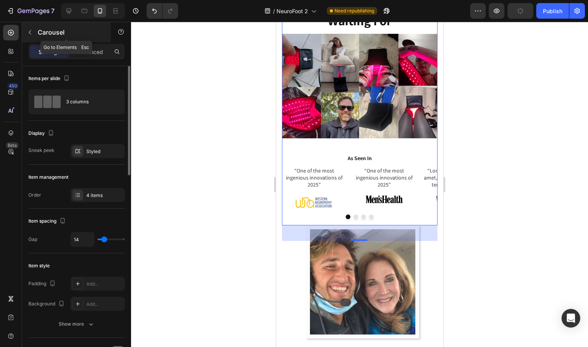
click at [35, 34] on button "button" at bounding box center [30, 32] width 12 height 12
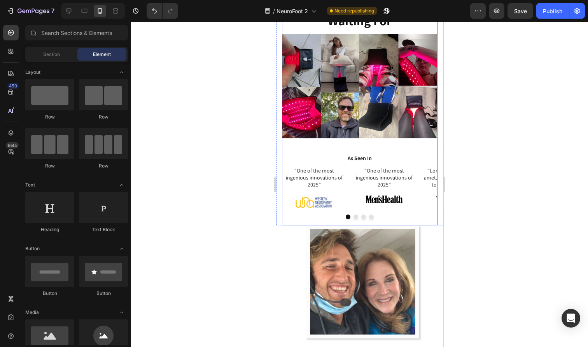
click at [347, 185] on div "“One of the most ingenious innovations of 2025” Text Block Image Hero Banner “O…" at bounding box center [358, 188] width 155 height 44
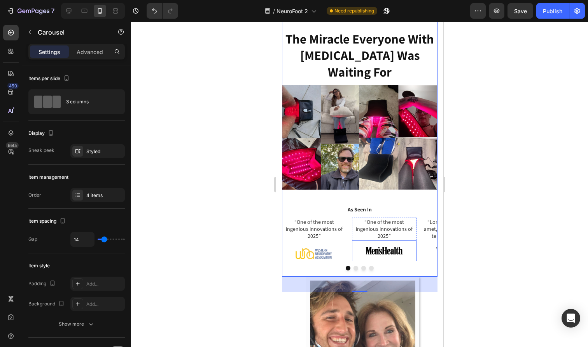
scroll to position [1002, 0]
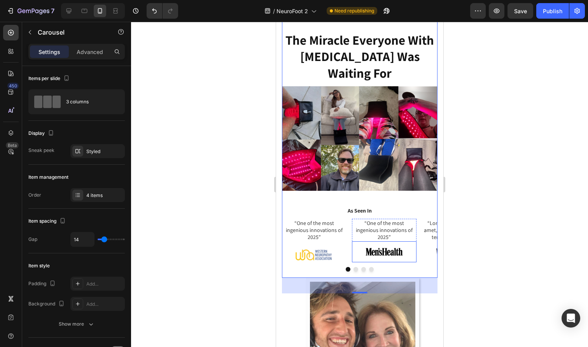
click at [355, 241] on div at bounding box center [383, 251] width 65 height 21
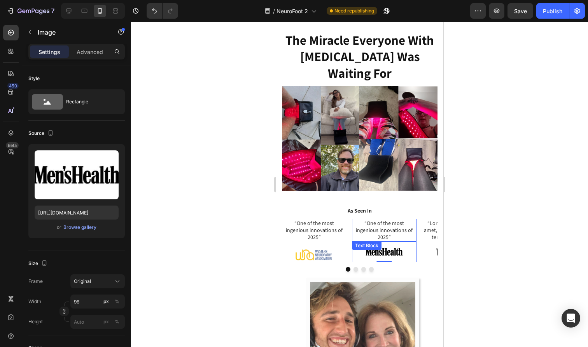
click at [352, 219] on div "“One of the most ingenious innovations of 2025”" at bounding box center [383, 230] width 65 height 23
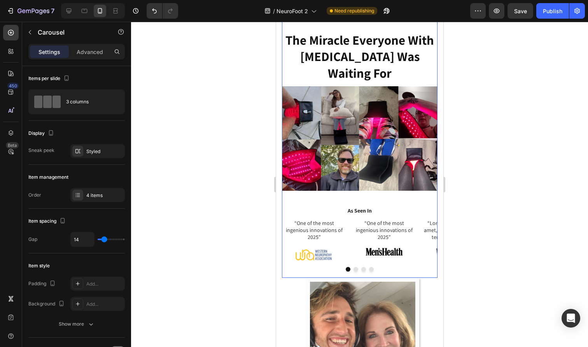
click at [347, 219] on div "“One of the most ingenious innovations of 2025” Text Block Image Hero Banner “O…" at bounding box center [358, 241] width 155 height 44
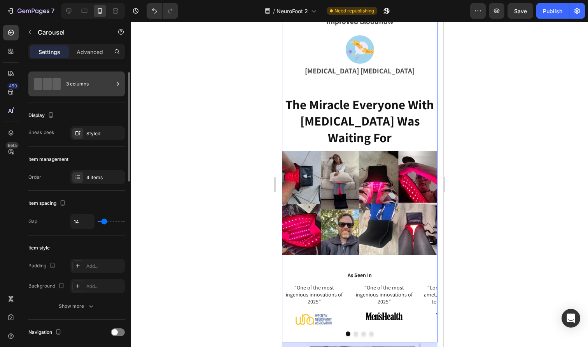
scroll to position [19, 0]
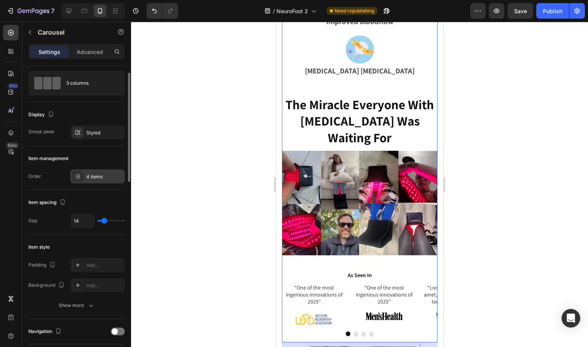
click at [98, 175] on div "4 items" at bounding box center [104, 176] width 37 height 7
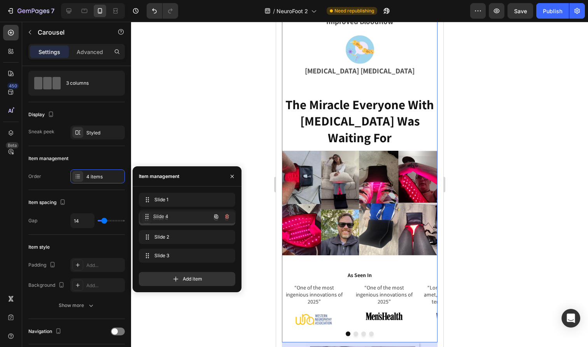
drag, startPoint x: 147, startPoint y: 255, endPoint x: 147, endPoint y: 217, distance: 38.5
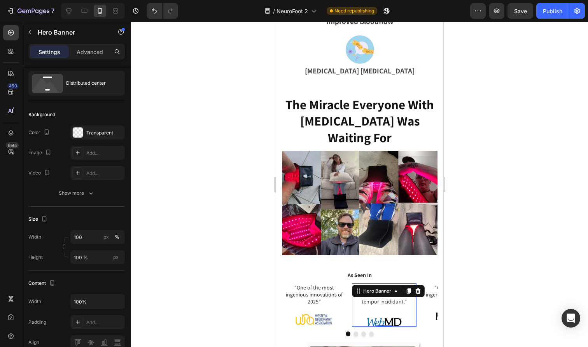
click at [388, 295] on div "“Lorem ipsum dolor sit amet, elit, sed do eiusmod tempor incididunt.” Text Bloc…" at bounding box center [383, 305] width 65 height 44
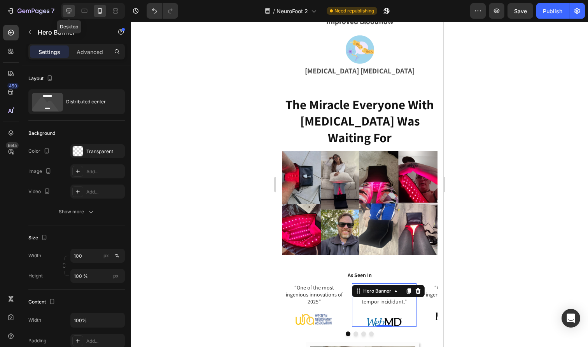
click at [69, 9] on icon at bounding box center [69, 11] width 8 height 8
type input "1200"
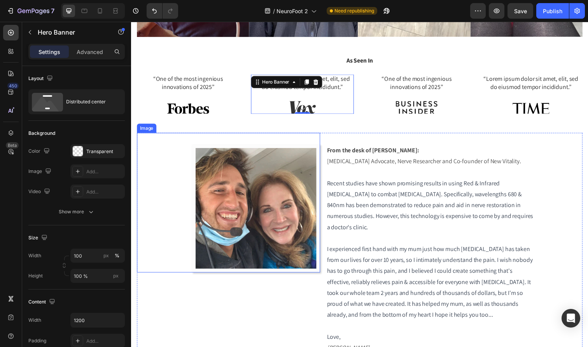
scroll to position [894, 0]
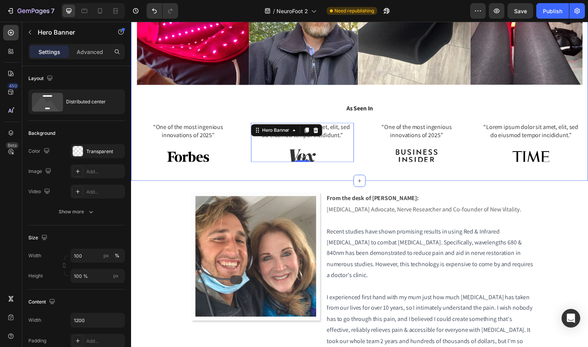
click at [299, 152] on img at bounding box center [306, 158] width 43 height 13
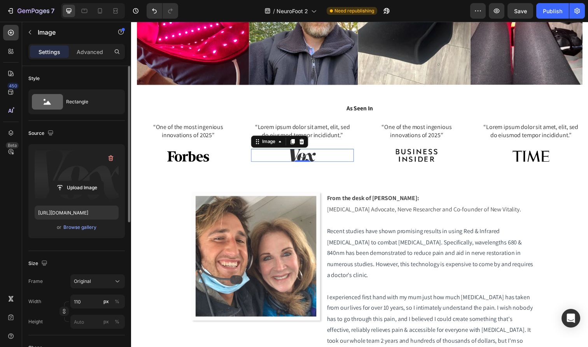
click at [82, 174] on label at bounding box center [77, 174] width 84 height 49
click at [82, 181] on input "file" at bounding box center [77, 187] width 54 height 13
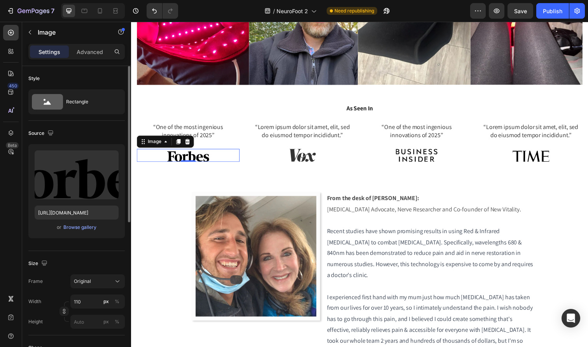
click at [192, 152] on img at bounding box center [189, 158] width 43 height 13
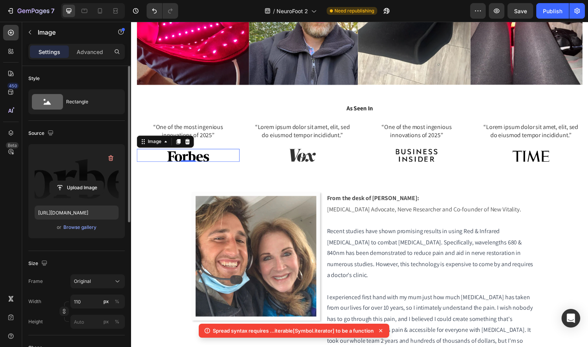
click at [94, 163] on label at bounding box center [77, 174] width 84 height 49
click at [94, 181] on input "file" at bounding box center [77, 187] width 54 height 13
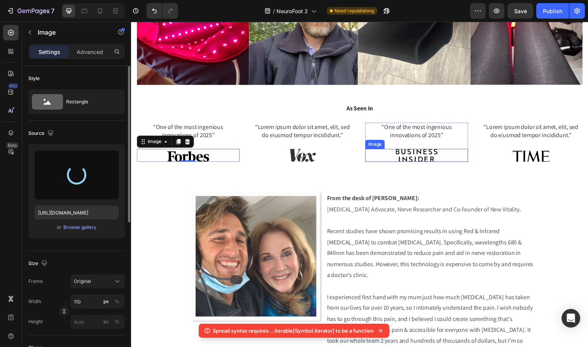
click at [416, 152] on img at bounding box center [422, 158] width 43 height 13
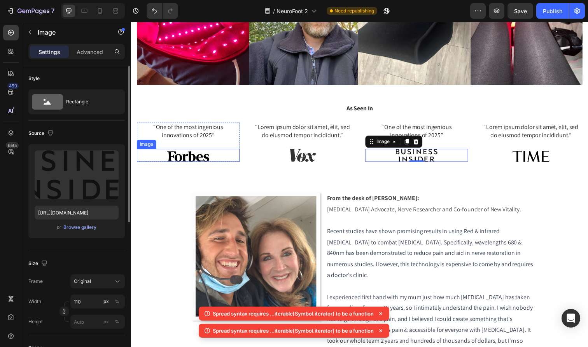
click at [196, 152] on img at bounding box center [189, 158] width 43 height 13
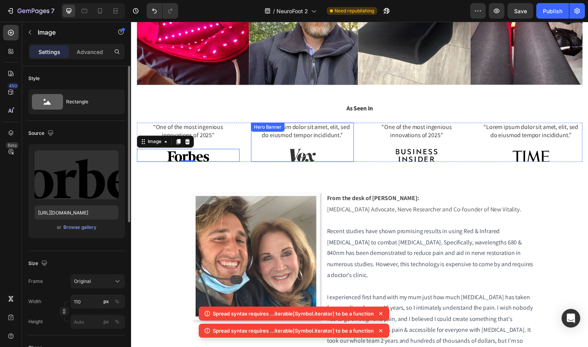
click at [305, 125] on div "“Lorem ipsum dolor sit amet, elit, sed do eiusmod tempor incididunt.” Text Bloc…" at bounding box center [305, 145] width 105 height 40
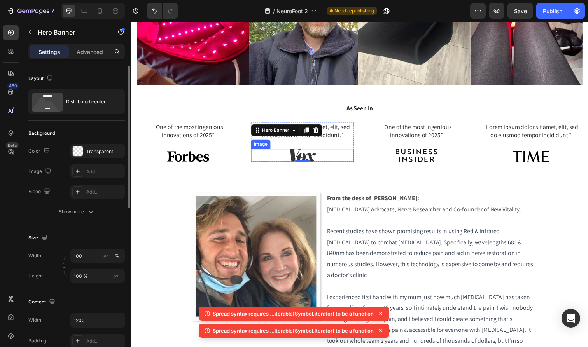
click at [318, 152] on img at bounding box center [306, 158] width 43 height 13
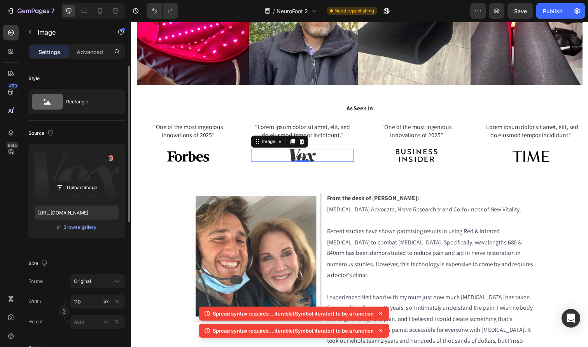
click at [72, 168] on label at bounding box center [77, 174] width 84 height 49
click at [72, 181] on input "file" at bounding box center [77, 187] width 54 height 13
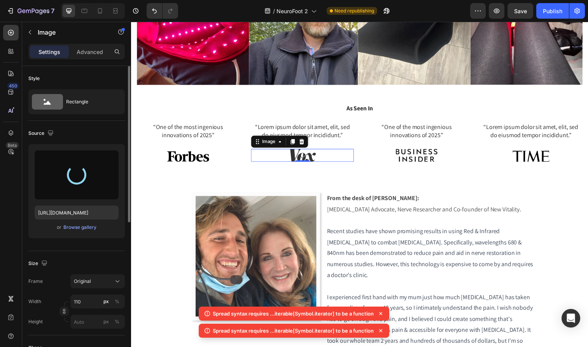
type input "[URL][DOMAIN_NAME]"
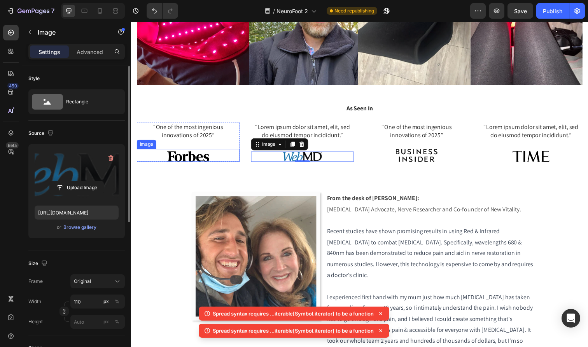
click at [190, 152] on img at bounding box center [189, 158] width 43 height 13
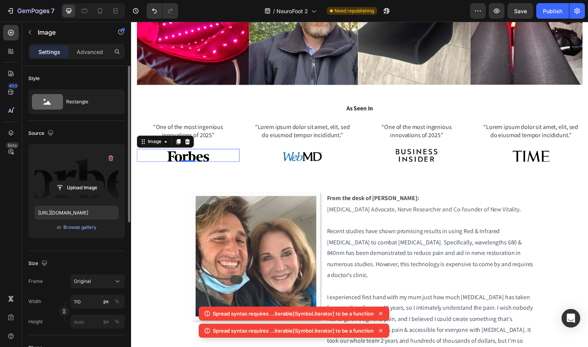
click at [109, 166] on label at bounding box center [77, 174] width 84 height 49
click at [103, 181] on input "file" at bounding box center [77, 187] width 54 height 13
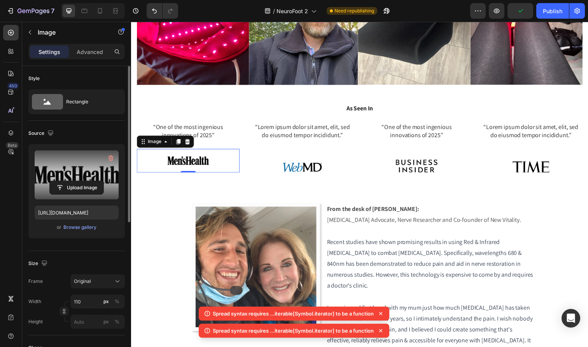
click at [87, 180] on label at bounding box center [77, 174] width 84 height 49
click at [87, 181] on input "file" at bounding box center [77, 187] width 54 height 13
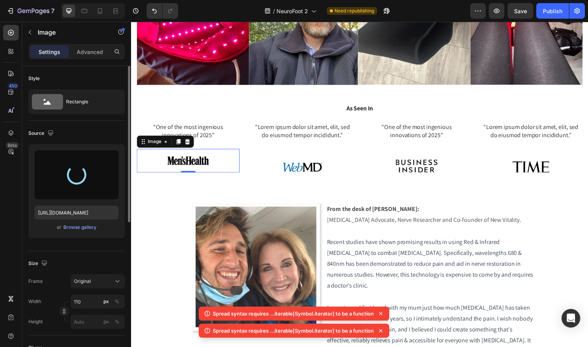
type input "[URL][DOMAIN_NAME]"
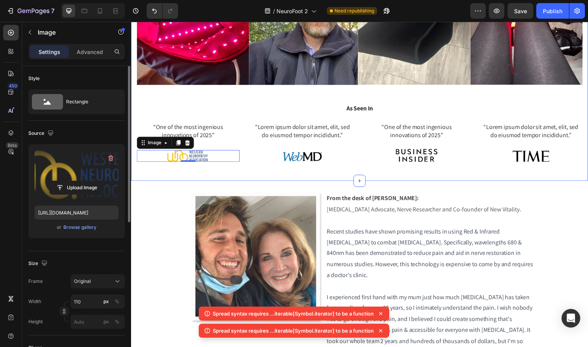
click at [351, 153] on div "“One of the most ingenious innovations of 2025” Text Block Image 0 Hero Banner …" at bounding box center [364, 155] width 455 height 60
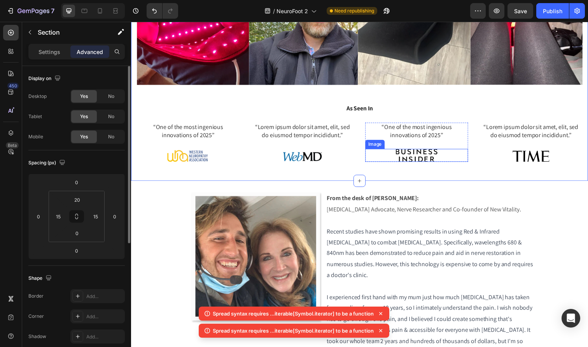
click at [417, 152] on img at bounding box center [422, 158] width 43 height 13
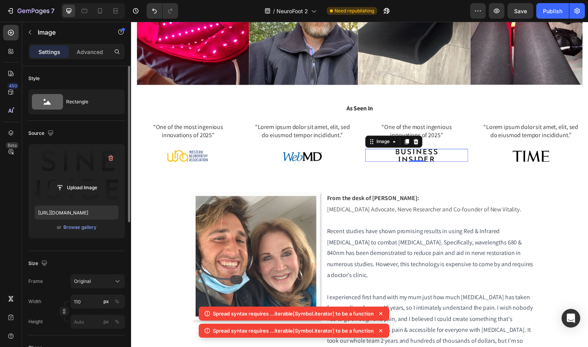
click at [73, 174] on label at bounding box center [77, 174] width 84 height 49
click at [73, 181] on input "file" at bounding box center [77, 187] width 54 height 13
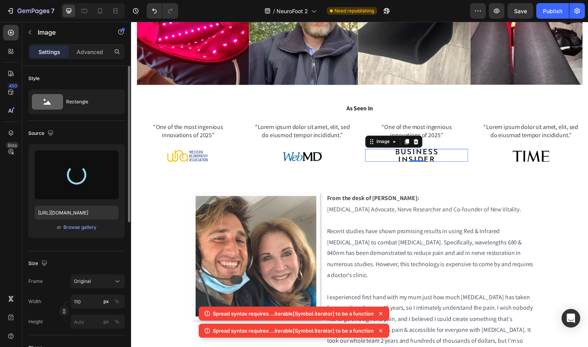
type input "[URL][DOMAIN_NAME]"
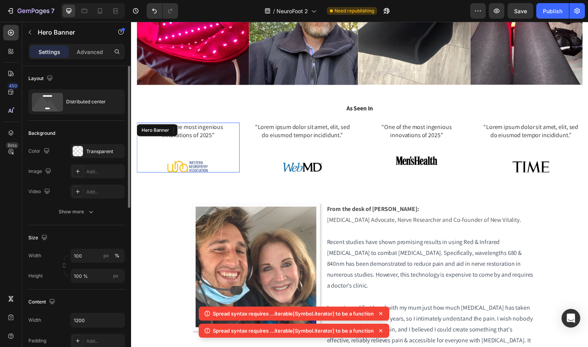
click at [225, 135] on div "“One of the most ingenious innovations of 2025” Text Block Image" at bounding box center [189, 150] width 105 height 51
click at [557, 162] on img at bounding box center [539, 168] width 43 height 13
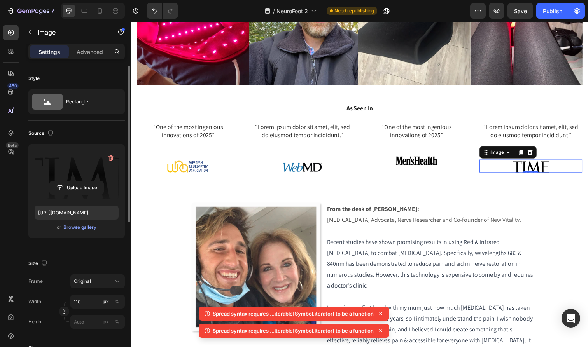
click at [82, 177] on label at bounding box center [77, 174] width 84 height 49
click at [82, 181] on input "file" at bounding box center [77, 187] width 54 height 13
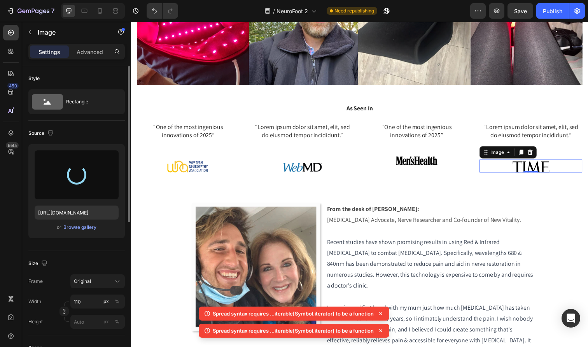
type input "[URL][DOMAIN_NAME]"
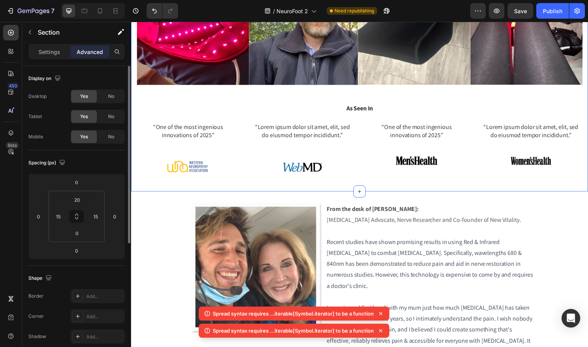
click at [440, 157] on div "“One of the most ingenious innovations of 2025” Text Block Image Hero Banner “L…" at bounding box center [364, 160] width 455 height 70
click at [534, 152] on img at bounding box center [539, 164] width 43 height 24
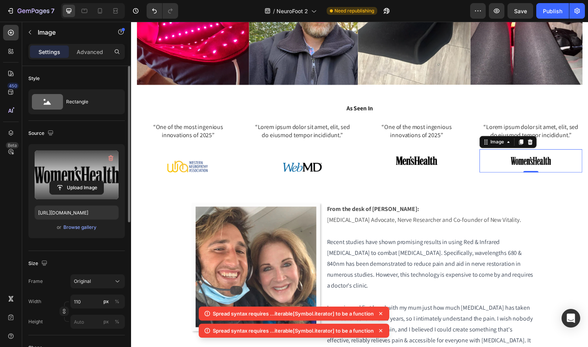
click at [80, 170] on label at bounding box center [77, 174] width 84 height 49
click at [80, 181] on input "file" at bounding box center [77, 187] width 54 height 13
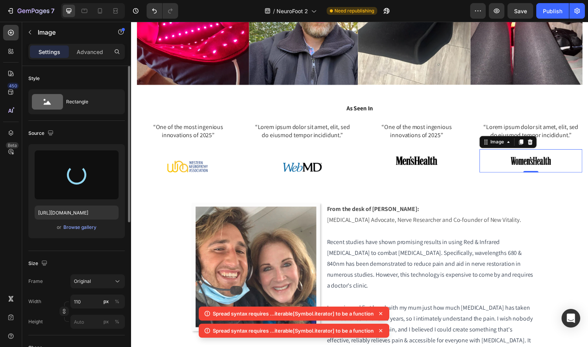
type input "[URL][DOMAIN_NAME]"
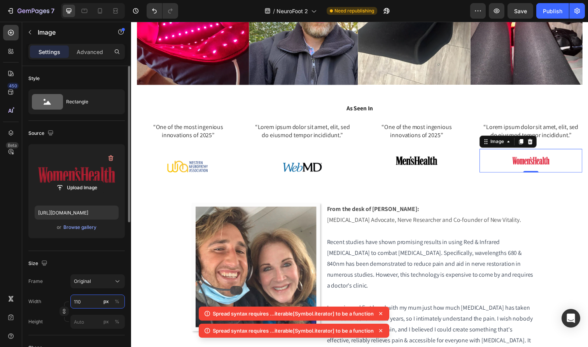
click at [90, 304] on input "110" at bounding box center [97, 302] width 54 height 14
click at [115, 303] on div "%" at bounding box center [117, 301] width 5 height 7
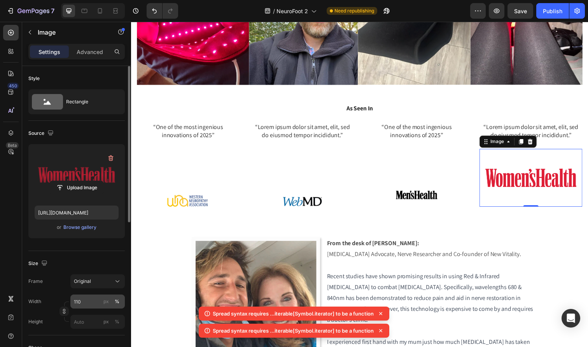
click at [112, 300] on div "px %" at bounding box center [111, 302] width 20 height 14
click at [112, 300] on input "110" at bounding box center [97, 302] width 54 height 14
click at [108, 300] on div "px" at bounding box center [105, 301] width 5 height 7
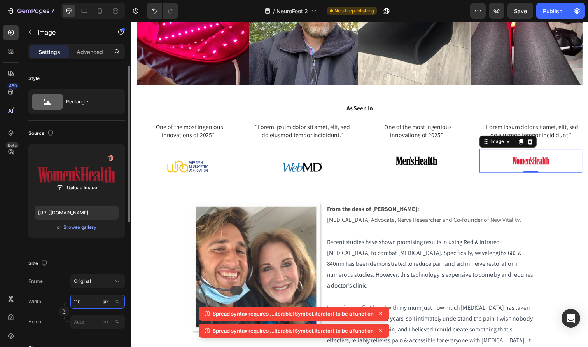
click at [97, 300] on input "110" at bounding box center [97, 302] width 54 height 14
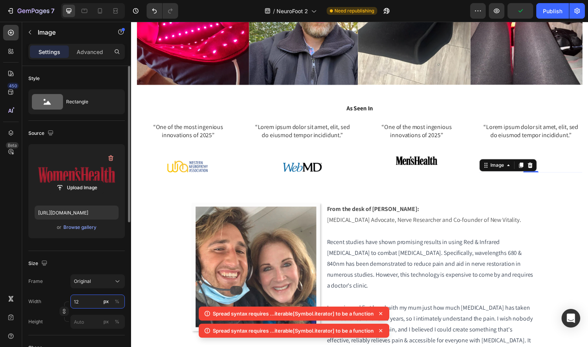
type input "120"
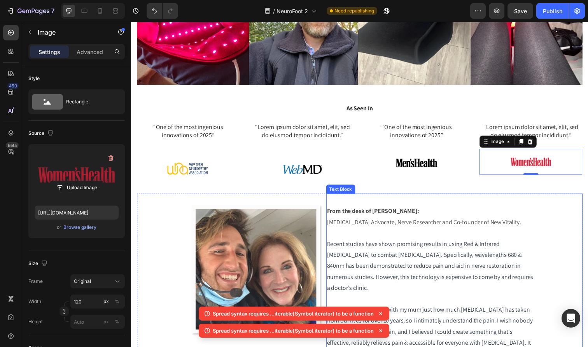
click at [358, 244] on span "Recent studies have shown promising results in using Red & Infrared [MEDICAL_DA…" at bounding box center [436, 270] width 211 height 53
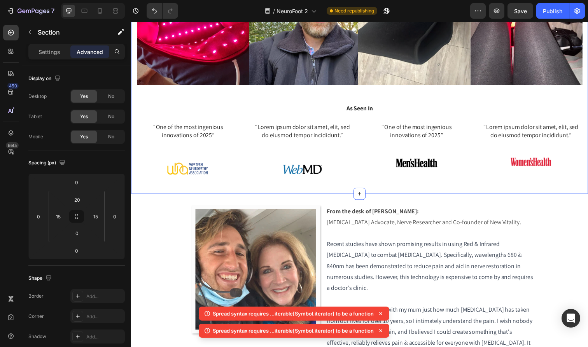
click at [321, 159] on div "“One of the most ingenious innovations of 2025” Text Block Image Hero Banner “L…" at bounding box center [364, 161] width 455 height 73
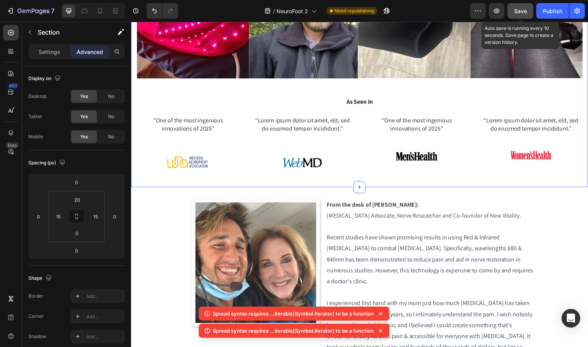
click at [518, 15] on div "Save" at bounding box center [520, 11] width 13 height 8
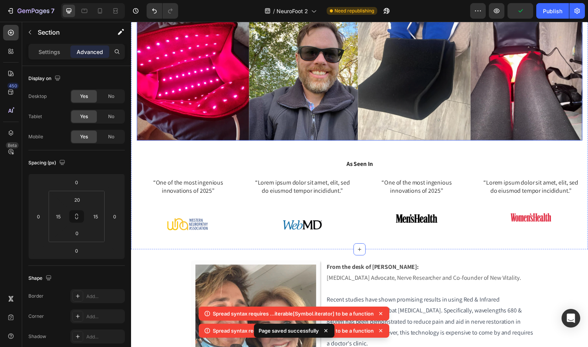
scroll to position [859, 0]
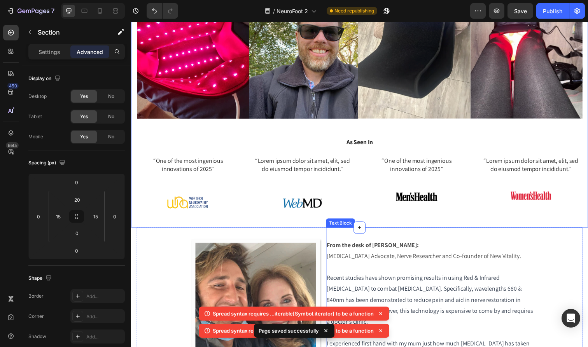
click at [411, 256] on p "[MEDICAL_DATA] Advocate, Nerve Researcher and Co-founder of New Vitality." at bounding box center [437, 261] width 213 height 11
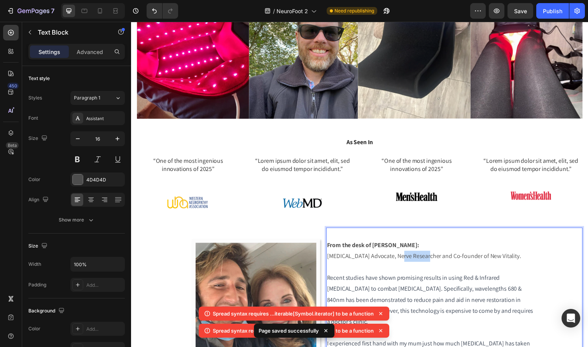
click at [407, 267] on p "Rich Text Editor. Editing area: main" at bounding box center [437, 272] width 213 height 11
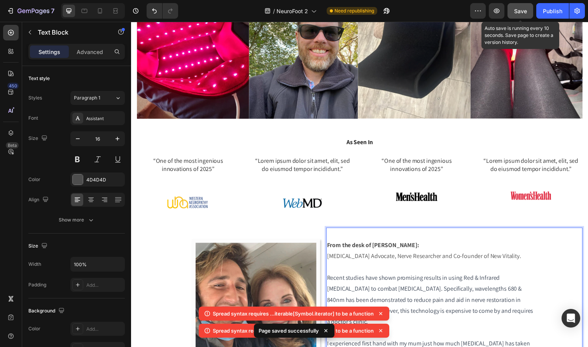
click at [522, 14] on span "Save" at bounding box center [520, 11] width 13 height 7
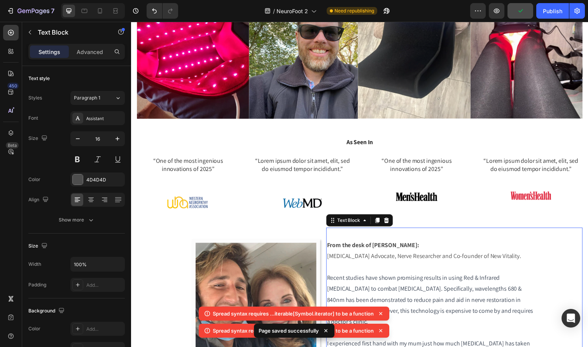
click at [381, 311] on icon at bounding box center [381, 314] width 8 height 8
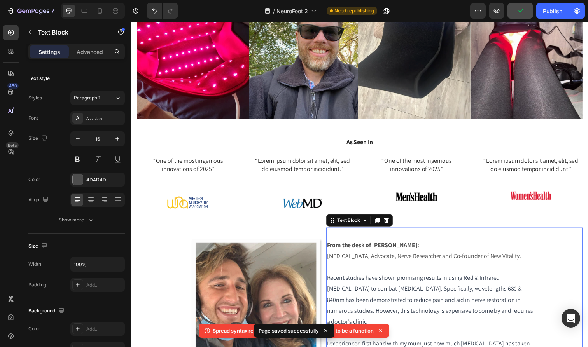
click at [382, 332] on icon at bounding box center [380, 330] width 3 height 3
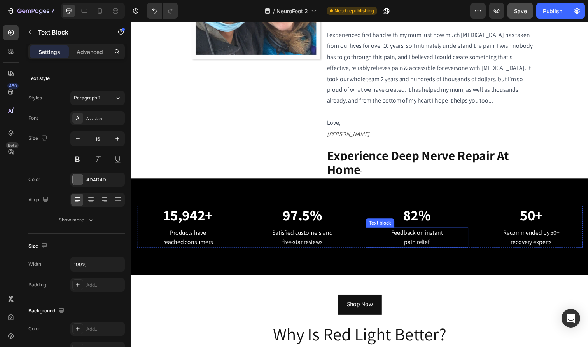
scroll to position [1149, 0]
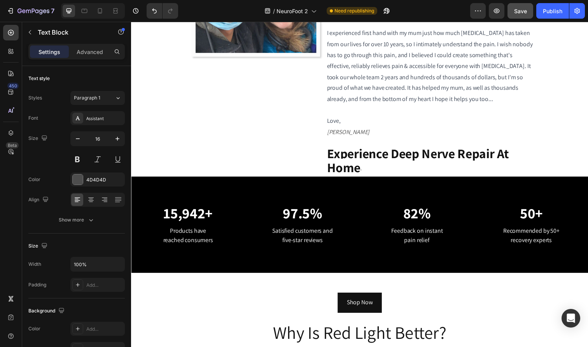
click at [398, 148] on strong "Experience Deep Nerve Repair At Home" at bounding box center [424, 163] width 186 height 31
click at [387, 151] on p "Experience Deep Nerve Repair At Home" at bounding box center [437, 165] width 213 height 28
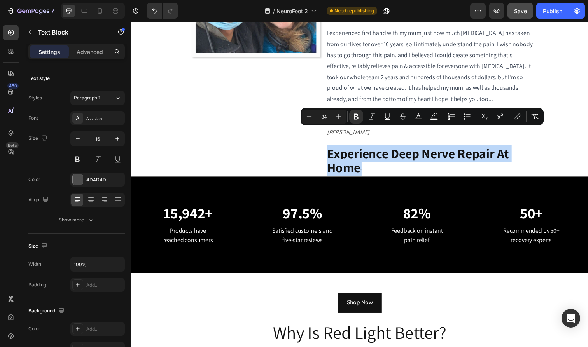
drag, startPoint x: 387, startPoint y: 148, endPoint x: 332, endPoint y: 137, distance: 56.0
click at [332, 151] on p "Experience Deep Nerve Repair At Home" at bounding box center [437, 165] width 213 height 28
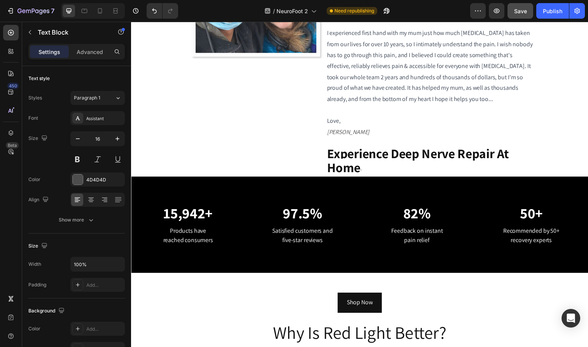
click at [368, 156] on p "Experience Deep Nerve Repair At Home" at bounding box center [437, 165] width 213 height 28
click at [368, 169] on strong "sdfsfsd" at bounding box center [374, 173] width 19 height 8
drag, startPoint x: 365, startPoint y: 157, endPoint x: 409, endPoint y: 160, distance: 43.6
click at [409, 160] on p "Experience Deep Nerve Repair At Home sdfsfsd" at bounding box center [437, 165] width 213 height 28
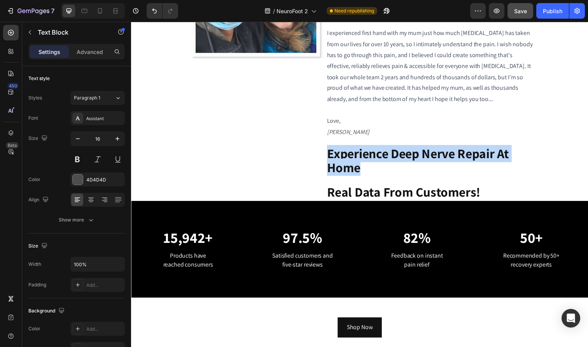
drag, startPoint x: 415, startPoint y: 161, endPoint x: 331, endPoint y: 137, distance: 86.9
click at [331, 151] on p "Experience Deep Nerve Repair At Home" at bounding box center [437, 165] width 213 height 28
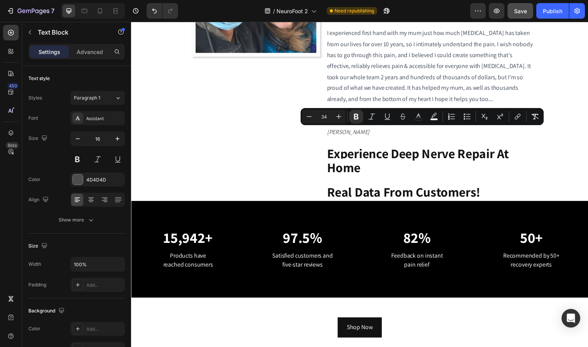
click at [426, 187] on strong "Real Data From Customers!" at bounding box center [409, 195] width 157 height 17
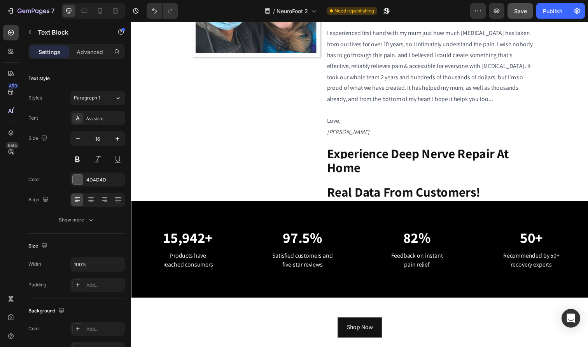
click at [483, 187] on strong "Real Data From Customers!" at bounding box center [409, 195] width 157 height 17
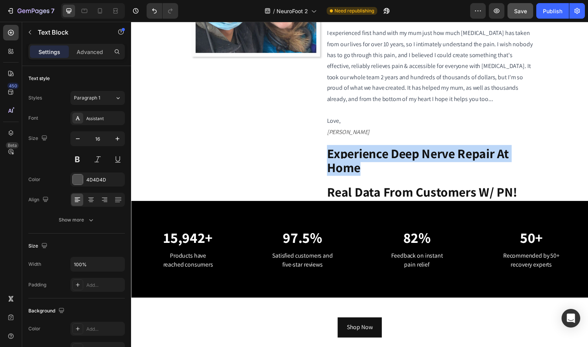
drag, startPoint x: 400, startPoint y: 159, endPoint x: 333, endPoint y: 135, distance: 71.2
click at [333, 151] on p "Experience Deep Nerve Repair At Home" at bounding box center [437, 165] width 213 height 28
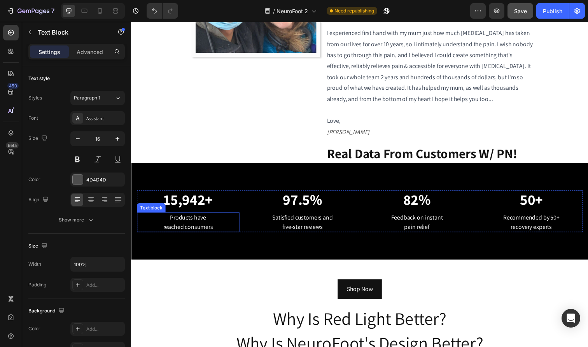
click at [202, 217] on p "Products have reached consumers" at bounding box center [189, 226] width 103 height 19
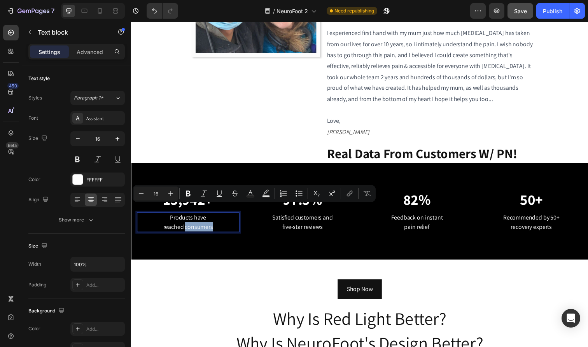
click at [211, 217] on p "Products have reached consumers" at bounding box center [189, 226] width 103 height 19
drag, startPoint x: 187, startPoint y: 214, endPoint x: 214, endPoint y: 215, distance: 27.2
click at [214, 217] on p "Products have reached consumers" at bounding box center [189, 226] width 103 height 19
drag, startPoint x: 214, startPoint y: 215, endPoint x: 185, endPoint y: 216, distance: 29.2
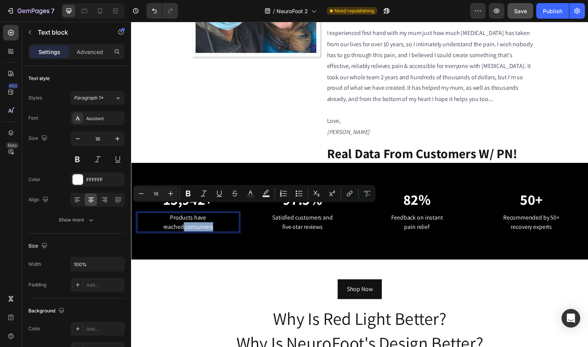
click at [185, 217] on p "Products have reached consumers" at bounding box center [189, 226] width 103 height 19
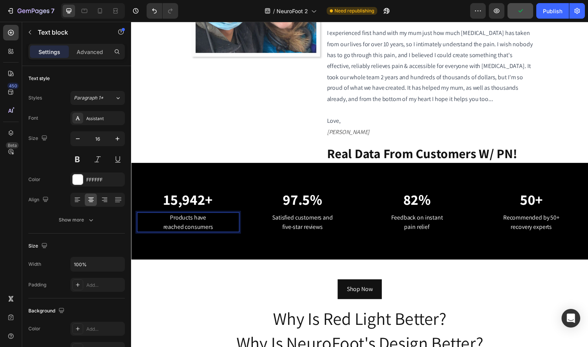
click at [202, 217] on p "Products have reached consumers" at bounding box center [189, 226] width 103 height 19
click at [223, 217] on p "Products have reached consumers" at bounding box center [189, 226] width 103 height 19
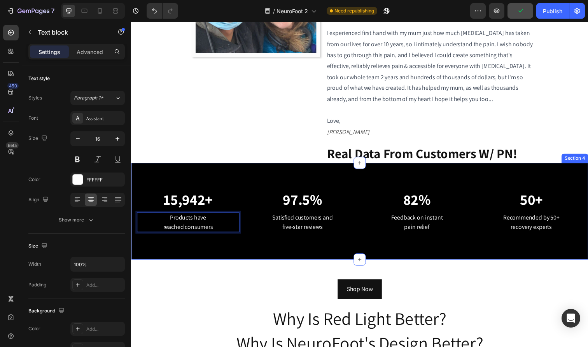
click at [276, 233] on div "15,942+ Heading Products have reached consumers Text block 0 97.5% Heading Sati…" at bounding box center [364, 215] width 466 height 99
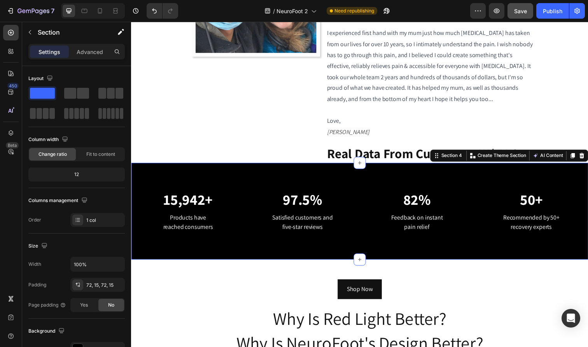
click at [459, 228] on div "15,942+ Heading Products have reached consumers Text block 97.5% Heading Satisf…" at bounding box center [364, 215] width 466 height 99
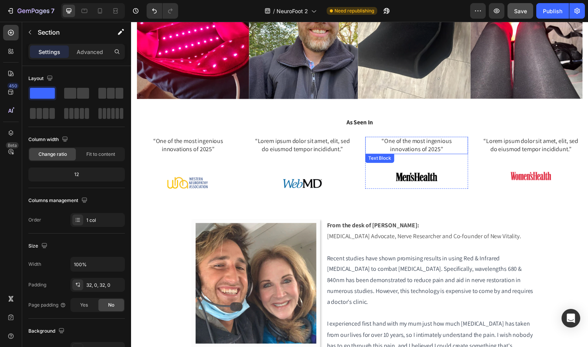
scroll to position [862, 0]
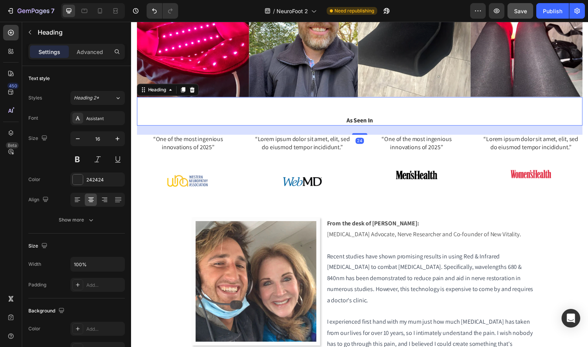
click at [368, 119] on strong "As Seen In" at bounding box center [364, 123] width 27 height 8
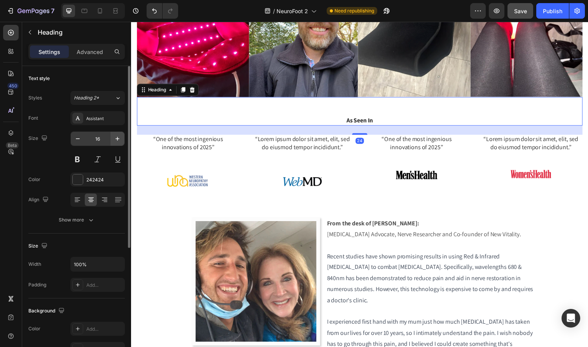
click at [122, 140] on button "button" at bounding box center [117, 139] width 14 height 14
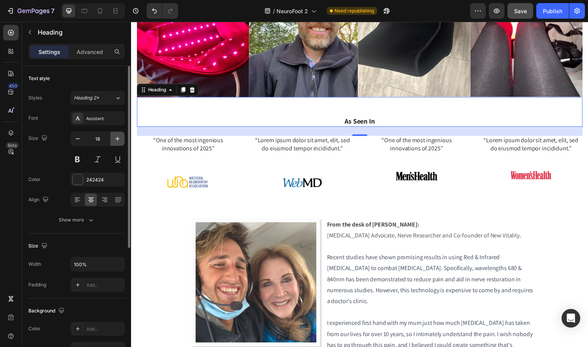
click at [117, 139] on icon "button" at bounding box center [117, 139] width 8 height 8
click at [117, 139] on icon "button" at bounding box center [117, 139] width 4 height 4
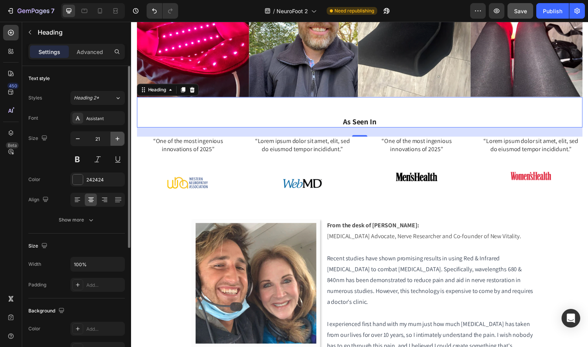
click at [117, 139] on icon "button" at bounding box center [117, 139] width 4 height 4
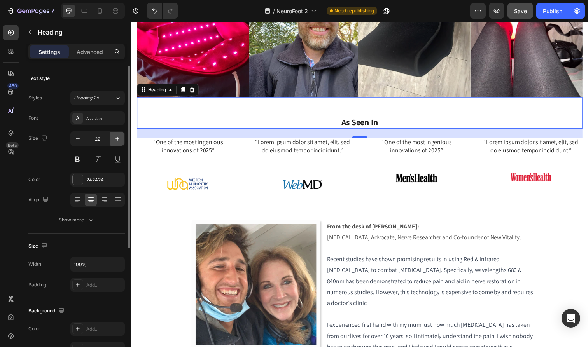
click at [117, 139] on icon "button" at bounding box center [117, 139] width 4 height 4
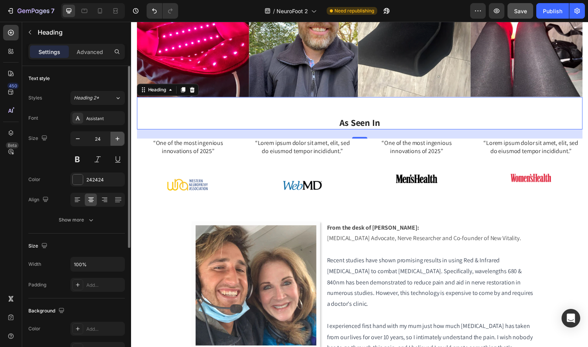
click at [117, 139] on icon "button" at bounding box center [117, 139] width 4 height 4
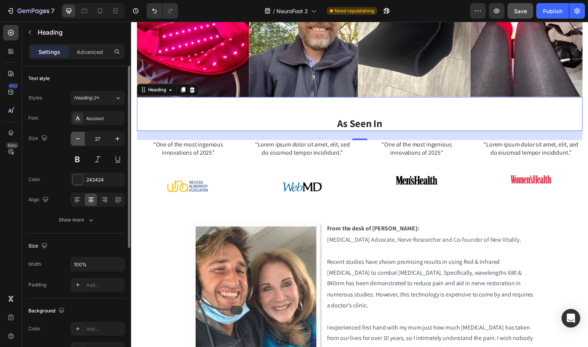
click at [80, 143] on button "button" at bounding box center [78, 139] width 14 height 14
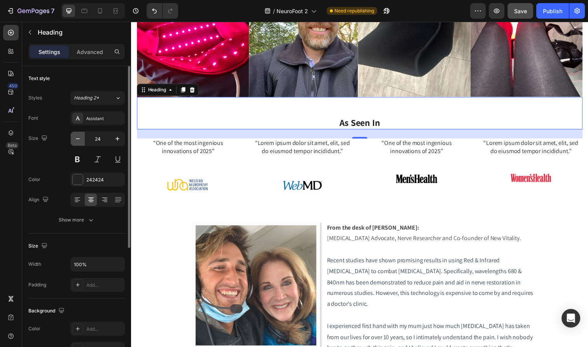
click at [80, 143] on button "button" at bounding box center [78, 139] width 14 height 14
type input "23"
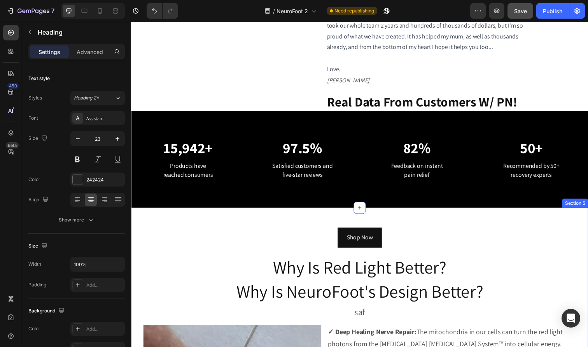
scroll to position [1185, 0]
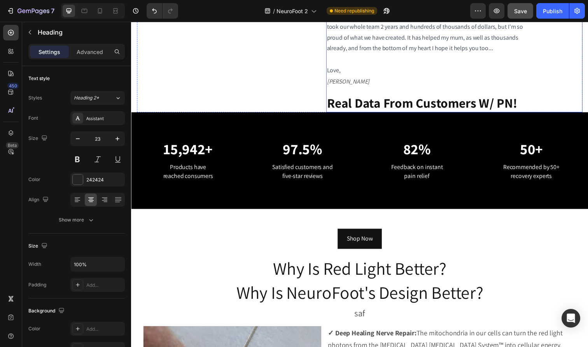
click at [489, 96] on strong "Real Data From Customers W/ PN!" at bounding box center [428, 104] width 194 height 17
click at [487, 96] on strong "Real Data From Customers W/ PN!" at bounding box center [428, 104] width 194 height 17
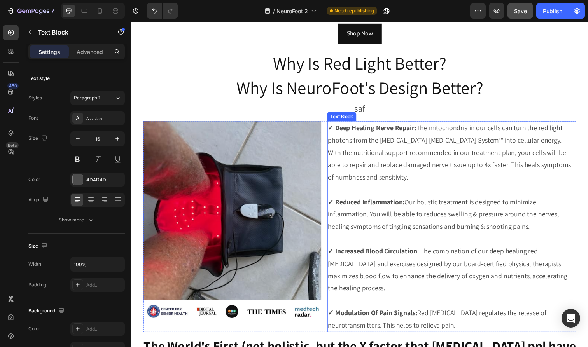
scroll to position [1375, 0]
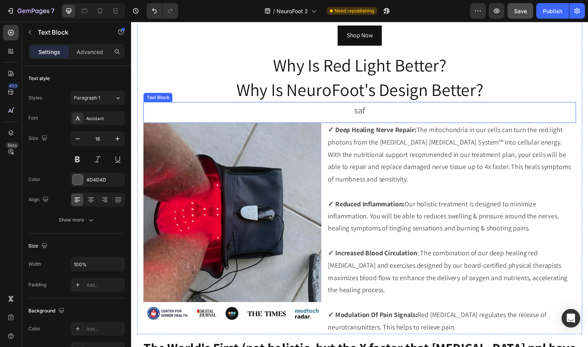
click at [376, 111] on p "saf" at bounding box center [364, 113] width 440 height 16
click at [209, 97] on div "Text Block" at bounding box center [177, 96] width 68 height 12
click at [207, 96] on icon at bounding box center [205, 96] width 6 height 6
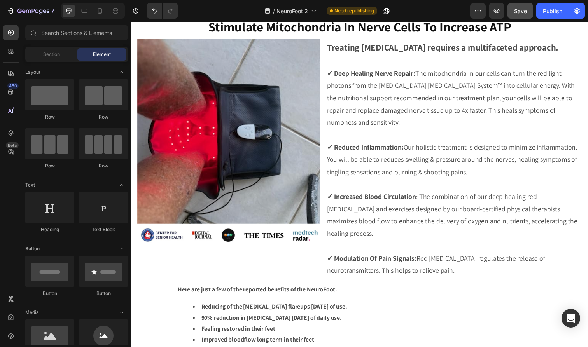
scroll to position [1785, 0]
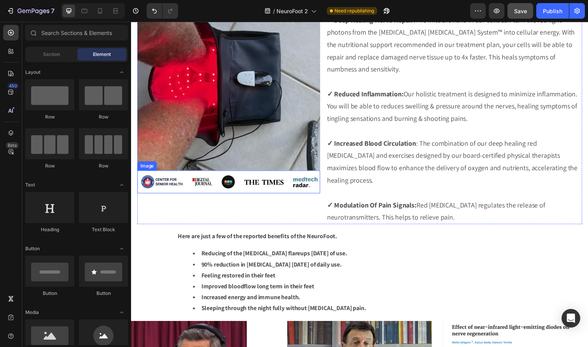
click at [251, 177] on img at bounding box center [230, 185] width 187 height 23
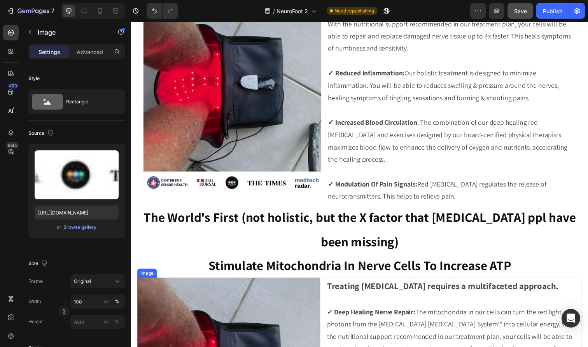
scroll to position [1471, 0]
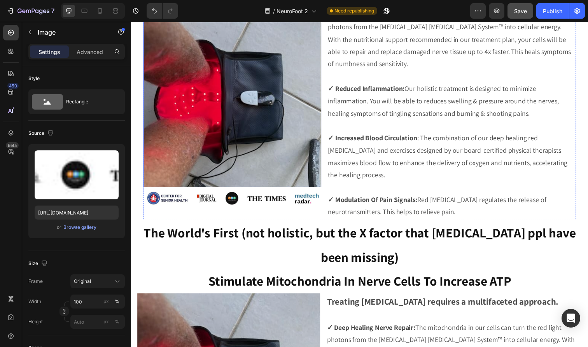
click at [300, 151] on img at bounding box center [234, 99] width 182 height 183
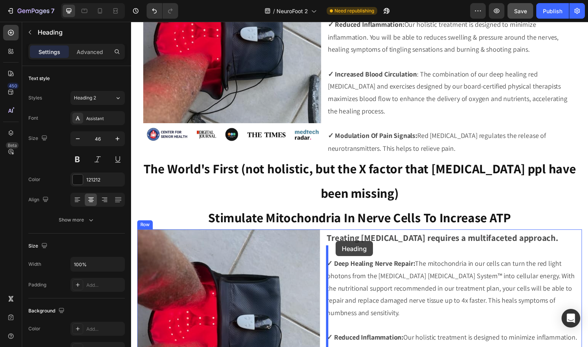
scroll to position [1538, 0]
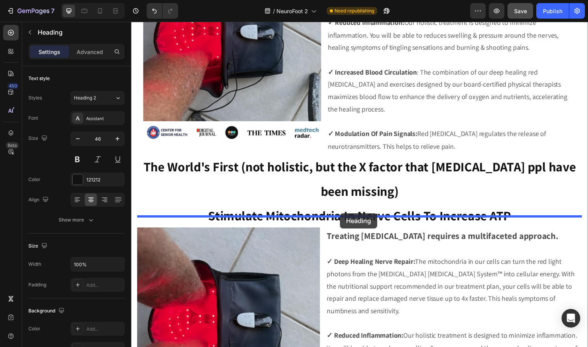
drag, startPoint x: 281, startPoint y: 135, endPoint x: 344, endPoint y: 217, distance: 103.9
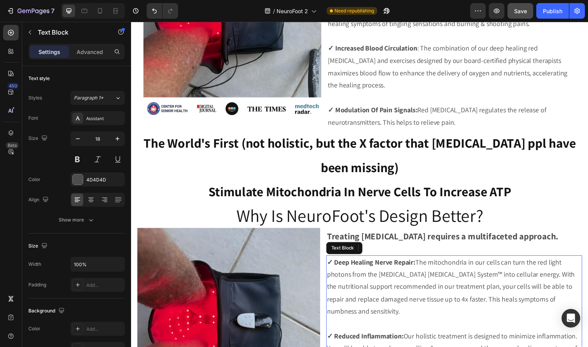
click at [380, 263] on strong "✓ Deep Healing Nerve Repair:" at bounding box center [376, 267] width 90 height 9
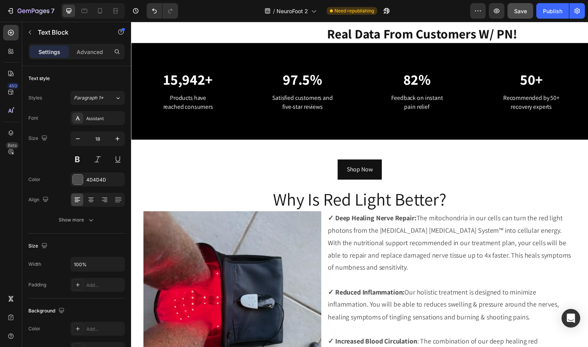
scroll to position [1196, 0]
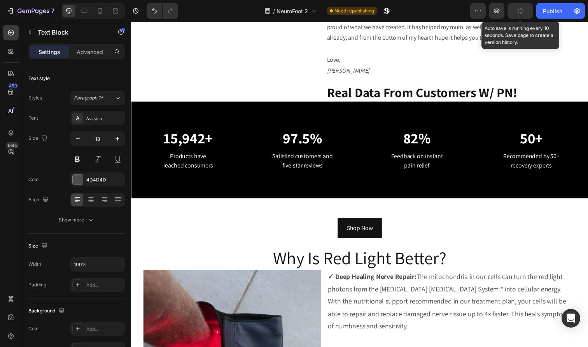
click at [516, 14] on button "button" at bounding box center [520, 11] width 26 height 16
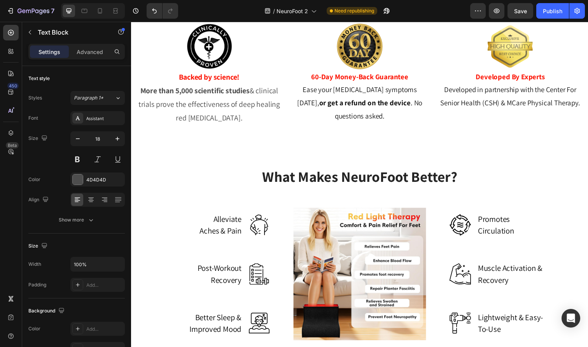
scroll to position [2207, 0]
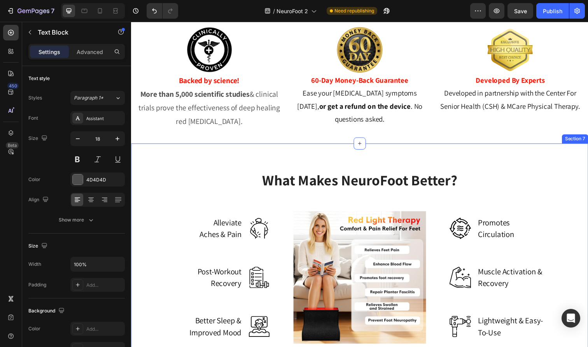
click at [521, 166] on div "What Makes NeuroFoot Better? Heading Row Alleviate Aches & Pain Text block Imag…" at bounding box center [364, 262] width 466 height 232
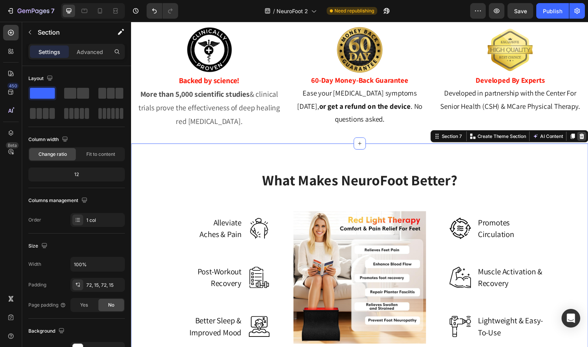
click at [587, 137] on icon at bounding box center [590, 138] width 5 height 5
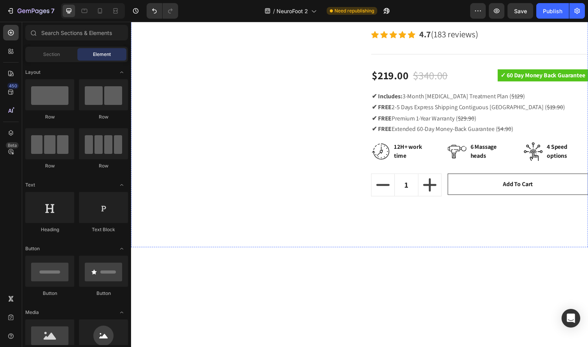
scroll to position [2772, 0]
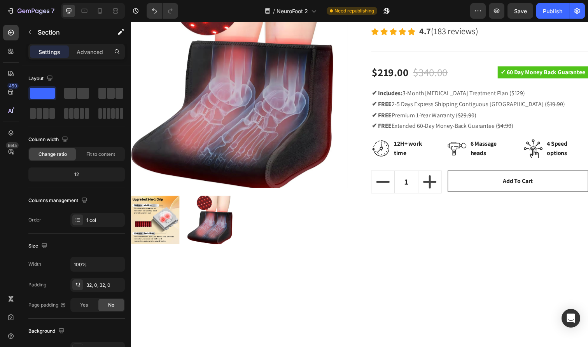
click at [85, 51] on p "Advanced" at bounding box center [90, 52] width 26 height 8
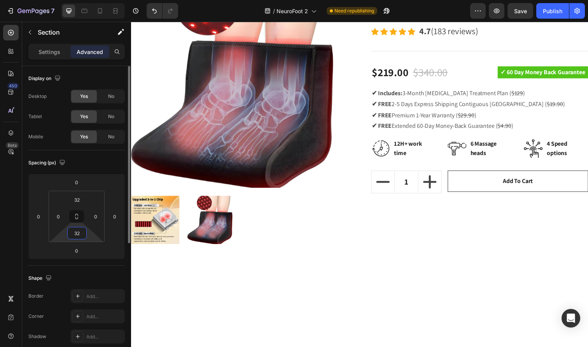
click at [84, 238] on input "32" at bounding box center [77, 233] width 16 height 12
type input "0"
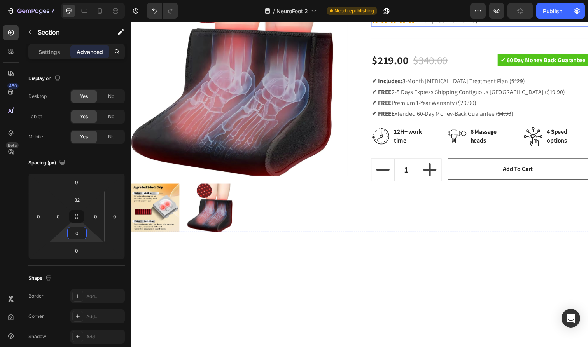
click at [408, 27] on div "Icon Icon Icon Icon Icon Icon List Hoz" at bounding box center [398, 19] width 45 height 15
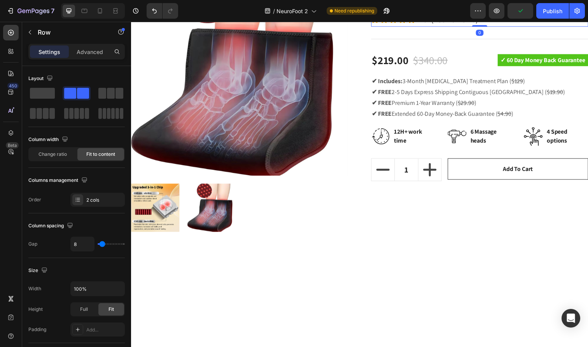
scroll to position [2791, 0]
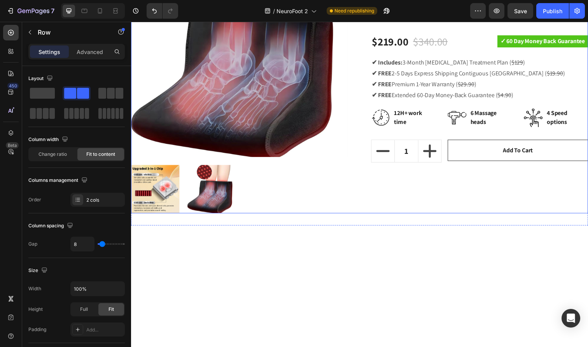
click at [544, 218] on div "NeuroFoot - The Best Red & Infrared [MEDICAL_DATA] Tool For [MEDICAL_DATA] (P) …" at bounding box center [487, 78] width 222 height 279
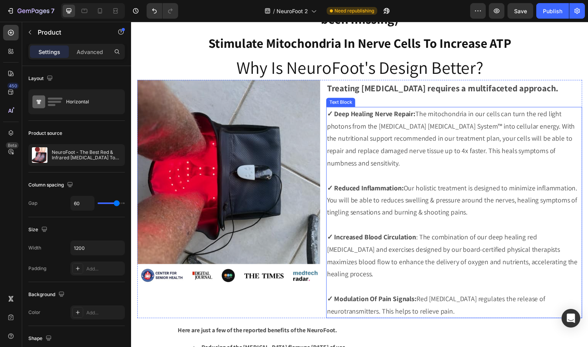
scroll to position [1201, 0]
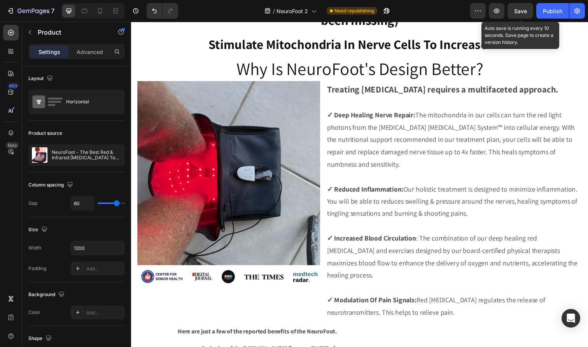
click at [519, 10] on span "Save" at bounding box center [520, 11] width 13 height 7
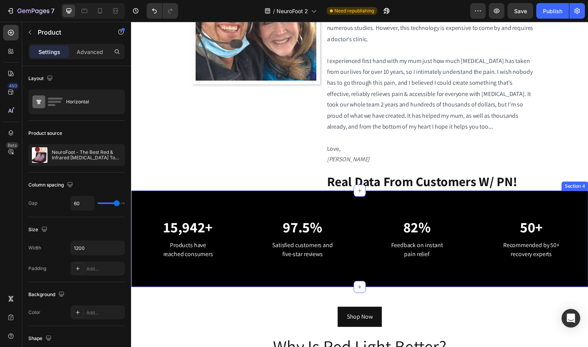
scroll to position [598, 0]
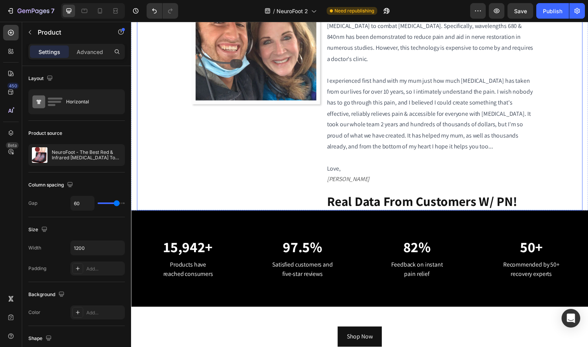
click at [282, 174] on div "Image" at bounding box center [230, 88] width 187 height 251
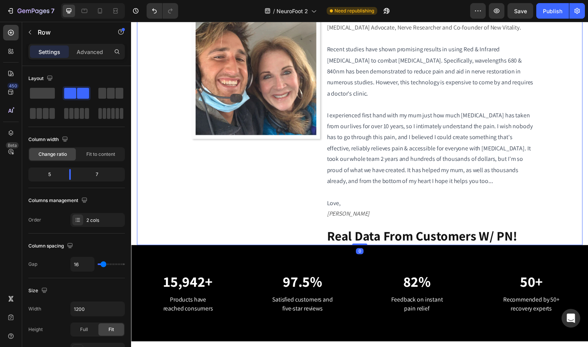
scroll to position [564, 0]
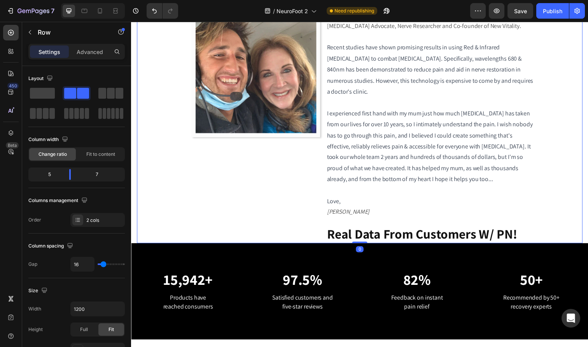
click at [309, 182] on div "Image" at bounding box center [230, 122] width 187 height 251
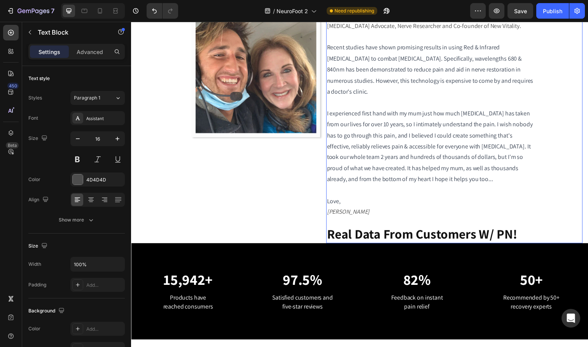
click at [411, 211] on p "[PERSON_NAME]" at bounding box center [437, 216] width 213 height 11
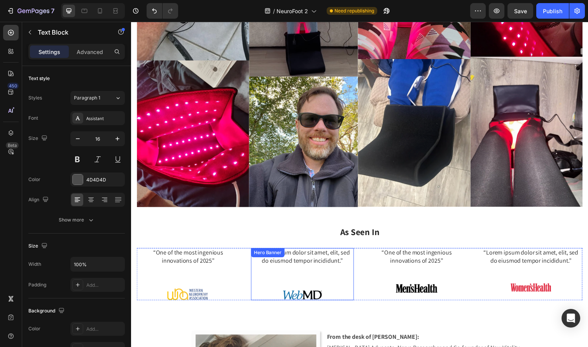
scroll to position [751, 0]
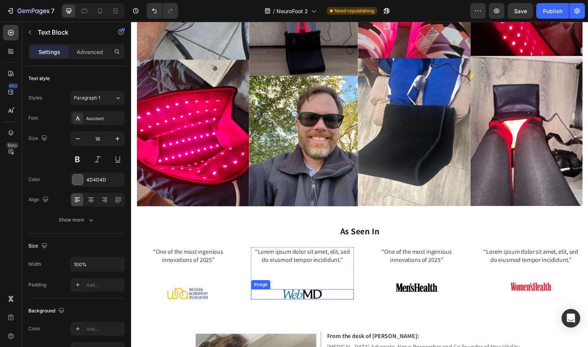
click at [275, 295] on div at bounding box center [305, 300] width 105 height 11
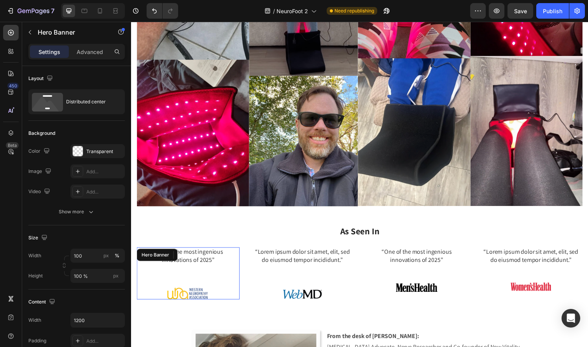
click at [211, 258] on div "“One of the most ingenious innovations of 2025” Text Block Image" at bounding box center [189, 278] width 105 height 53
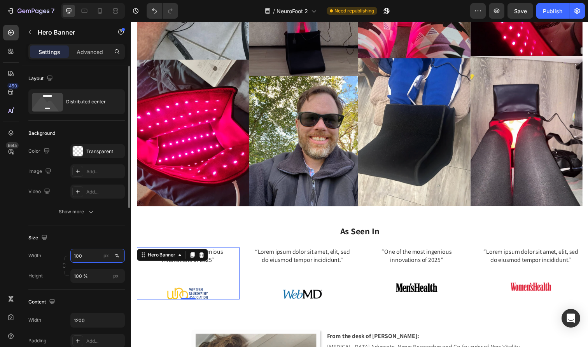
click at [84, 260] on input "100" at bounding box center [97, 256] width 54 height 14
type input "1"
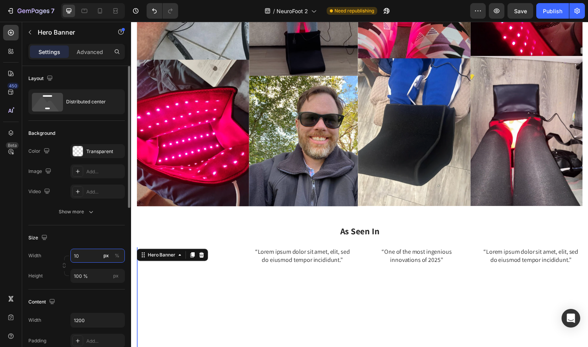
type input "100"
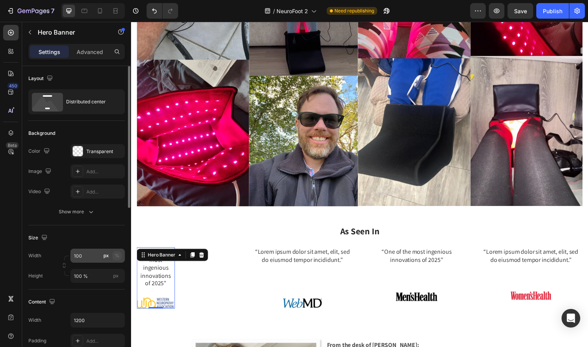
click at [116, 258] on div "%" at bounding box center [117, 255] width 5 height 7
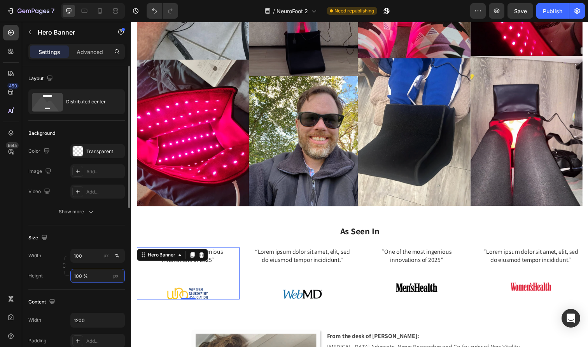
click at [97, 274] on input "100 %" at bounding box center [97, 276] width 54 height 14
click at [79, 277] on input "100 %" at bounding box center [97, 276] width 54 height 14
type input "10 %"
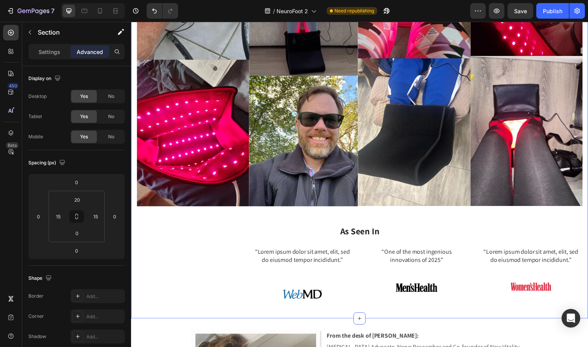
click at [185, 279] on div "“One of the most ingenious innovations of 2025” Text Block Image Hero Banner 0 …" at bounding box center [364, 288] width 455 height 73
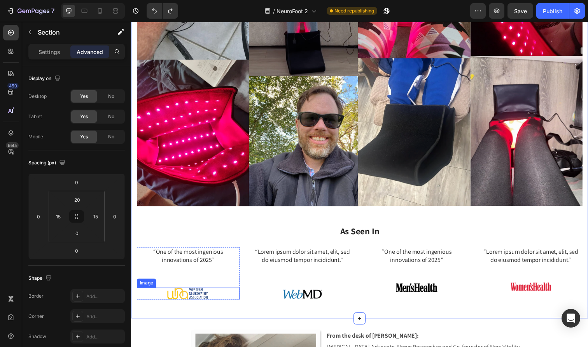
click at [200, 293] on img at bounding box center [189, 299] width 43 height 12
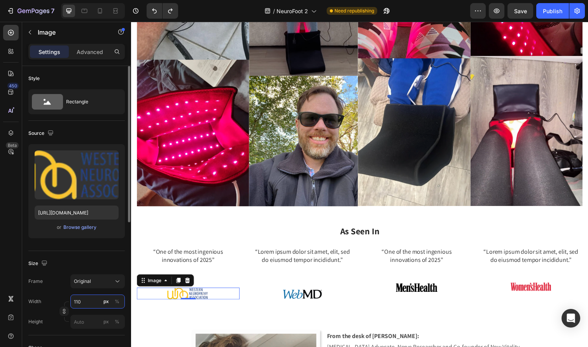
click at [88, 302] on input "110" at bounding box center [97, 302] width 54 height 14
type input "150"
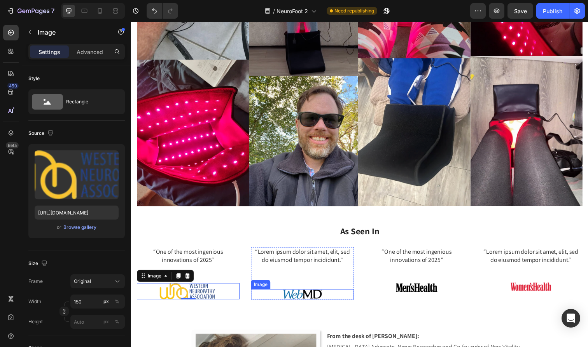
click at [302, 295] on img at bounding box center [306, 300] width 43 height 11
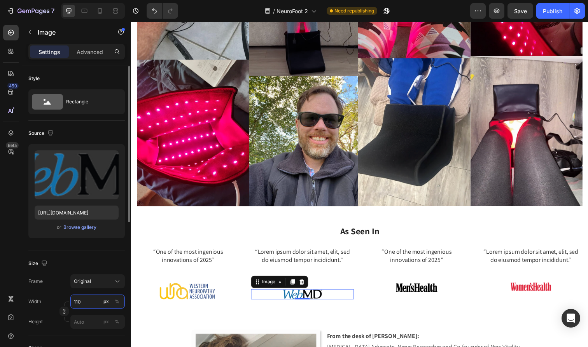
click at [86, 303] on input "110" at bounding box center [97, 302] width 54 height 14
paste input "5"
type input "150"
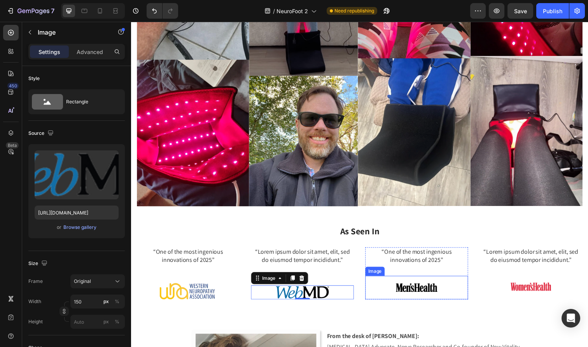
click at [407, 281] on img at bounding box center [422, 293] width 43 height 24
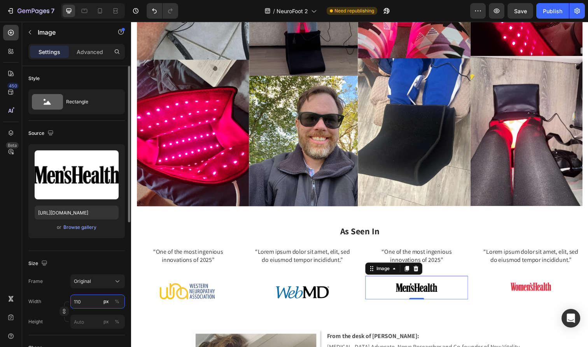
click at [92, 297] on input "110" at bounding box center [97, 302] width 54 height 14
paste input "5"
type input "150"
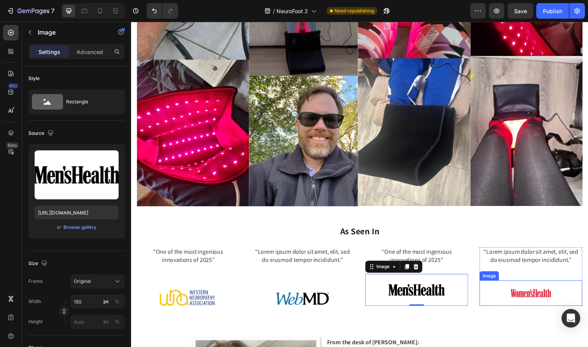
click at [541, 286] on img at bounding box center [539, 299] width 47 height 26
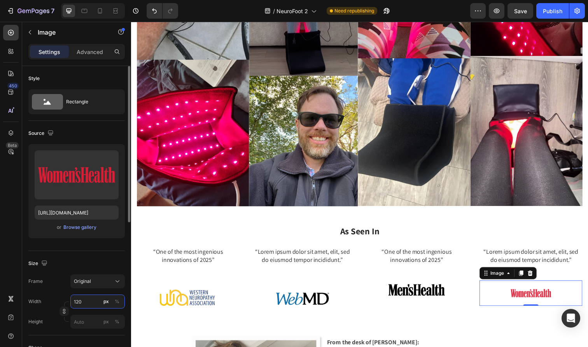
click at [84, 302] on input "120" at bounding box center [97, 302] width 54 height 14
paste input "5"
type input "150"
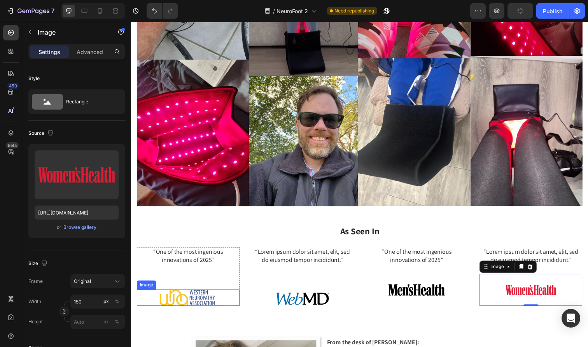
click at [192, 295] on img at bounding box center [189, 303] width 58 height 17
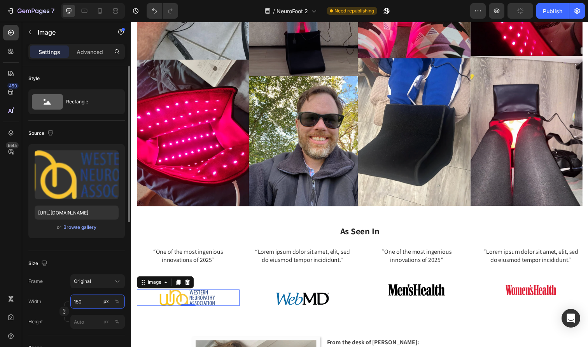
click at [93, 299] on input "150" at bounding box center [97, 302] width 54 height 14
type input "180"
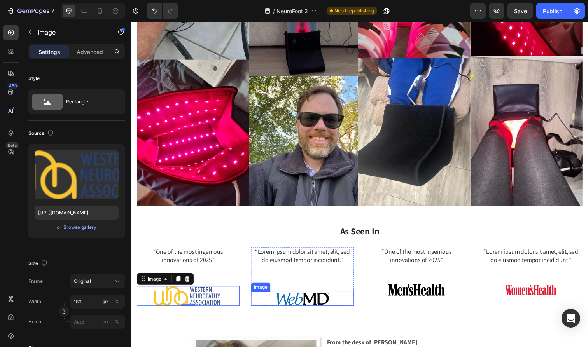
click at [285, 298] on img at bounding box center [306, 305] width 58 height 15
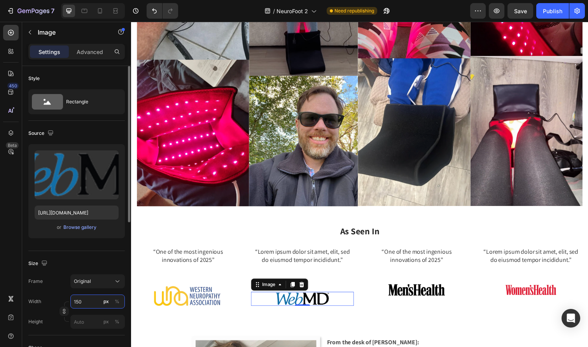
click at [94, 300] on input "150" at bounding box center [97, 302] width 54 height 14
paste input "8"
type input "180"
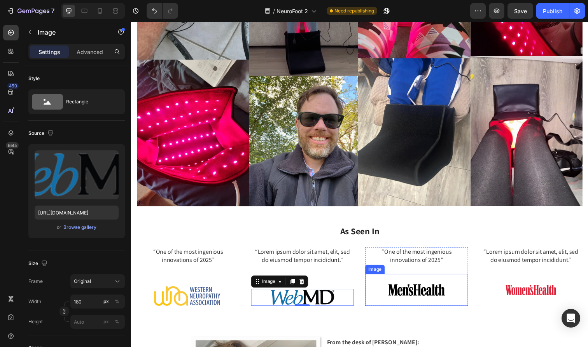
click at [405, 279] on img at bounding box center [422, 295] width 58 height 33
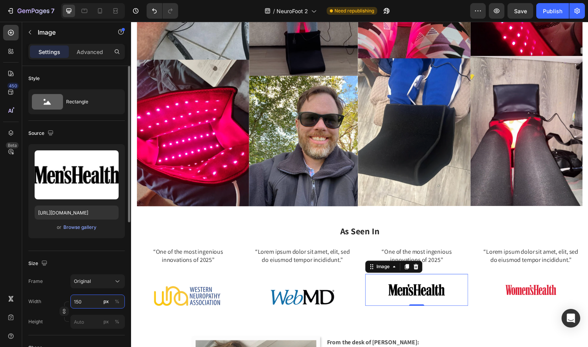
click at [97, 300] on input "150" at bounding box center [97, 302] width 54 height 14
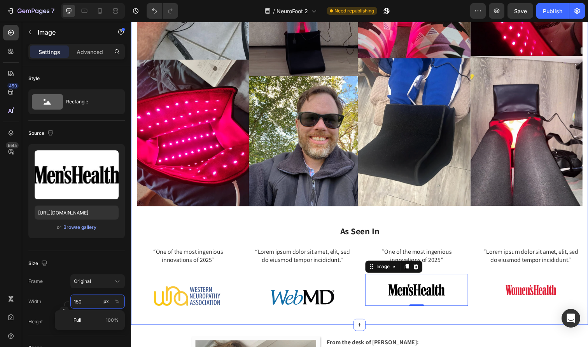
paste input "8"
type input "180"
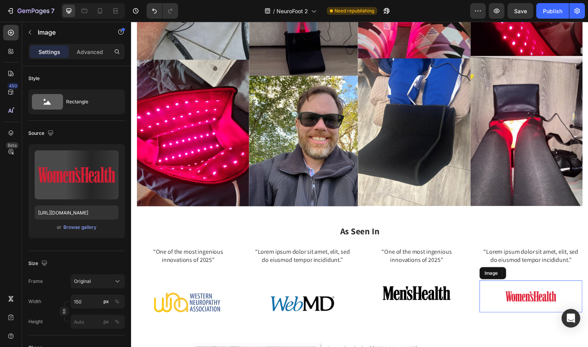
click at [536, 286] on img at bounding box center [539, 302] width 58 height 33
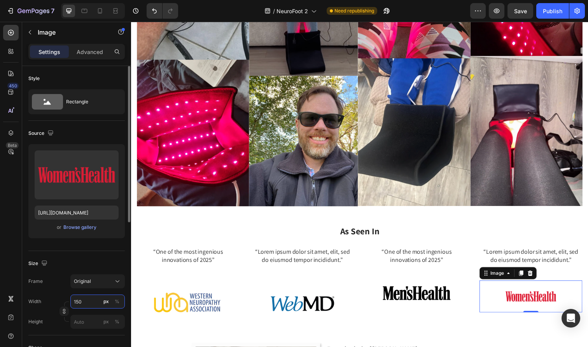
click at [86, 305] on input "150" at bounding box center [97, 302] width 54 height 14
paste input "8"
type input "180"
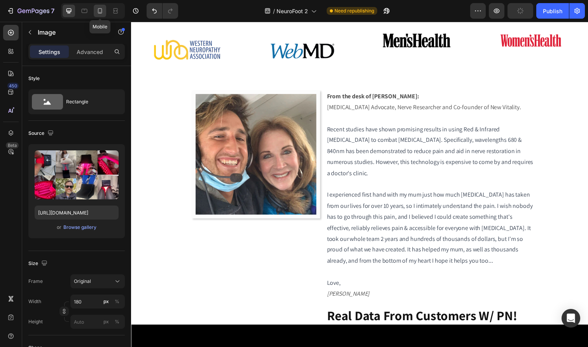
drag, startPoint x: 81, startPoint y: 134, endPoint x: 99, endPoint y: 12, distance: 123.3
click at [99, 12] on icon at bounding box center [100, 11] width 8 height 8
type input "100"
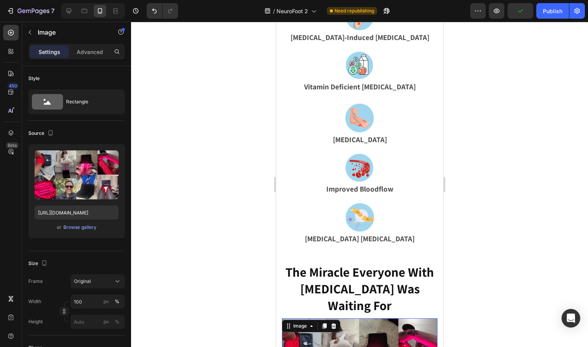
scroll to position [1000, 0]
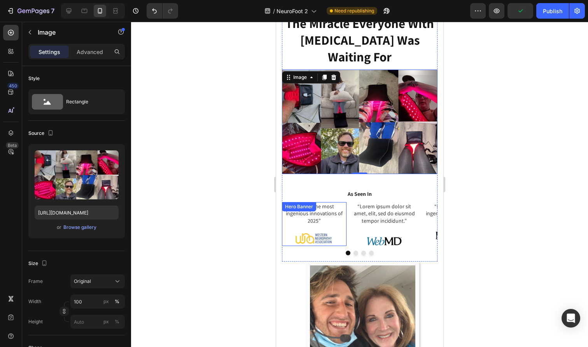
click at [318, 233] on img at bounding box center [313, 238] width 37 height 11
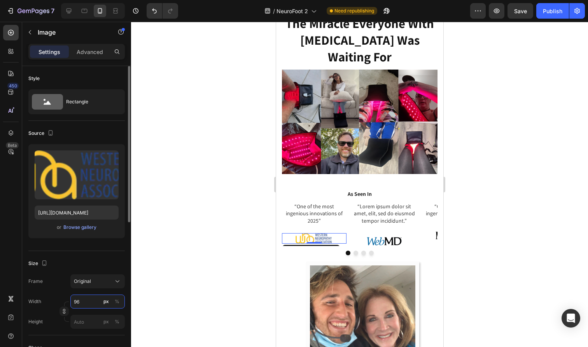
click at [88, 301] on input "96" at bounding box center [97, 302] width 54 height 14
paste input "180"
type input "180"
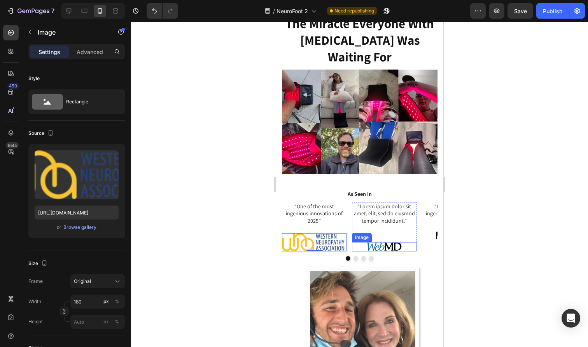
click at [380, 242] on img at bounding box center [383, 246] width 37 height 9
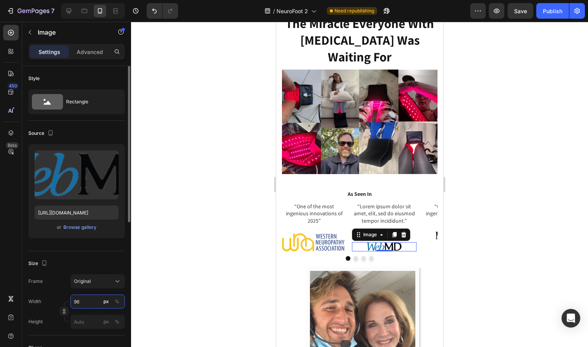
click at [85, 305] on input "96" at bounding box center [97, 302] width 54 height 14
paste input "180"
type input "180"
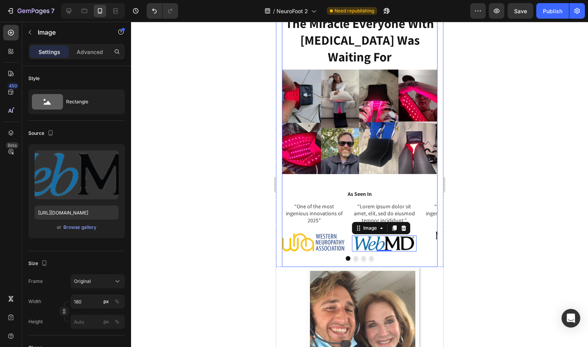
click at [356, 256] on button "Dot" at bounding box center [355, 258] width 5 height 5
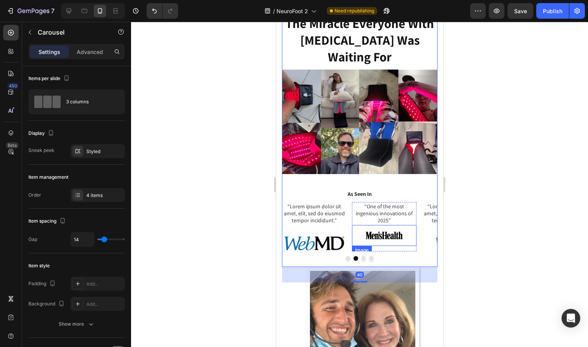
click at [364, 225] on div at bounding box center [383, 235] width 65 height 21
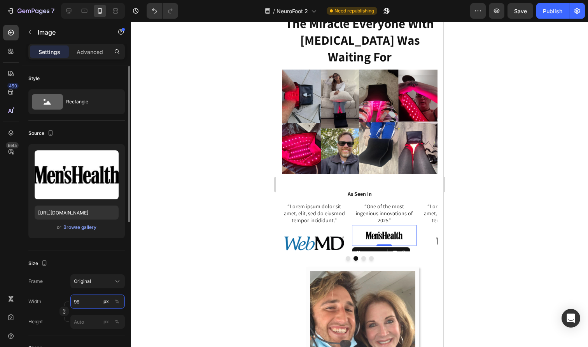
click at [91, 300] on input "96" at bounding box center [97, 302] width 54 height 14
paste input "180"
type input "180"
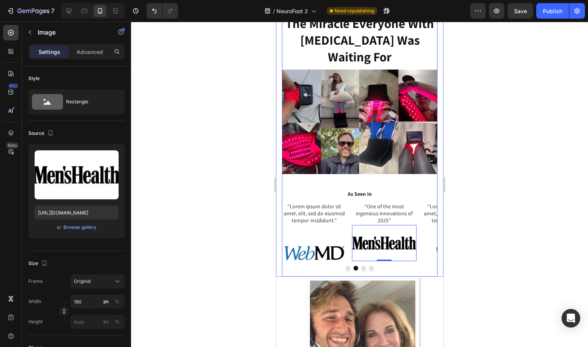
click at [360, 266] on div at bounding box center [358, 268] width 155 height 5
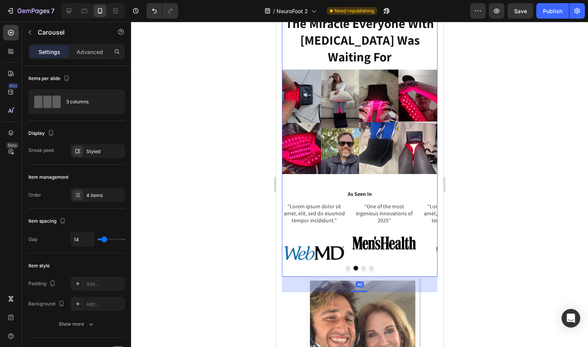
click at [371, 266] on button "Dot" at bounding box center [370, 268] width 5 height 5
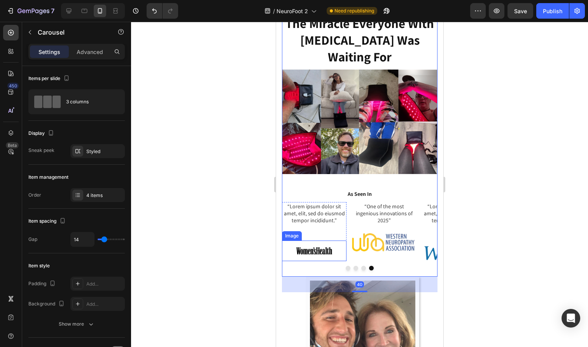
click at [317, 241] on img at bounding box center [313, 251] width 37 height 21
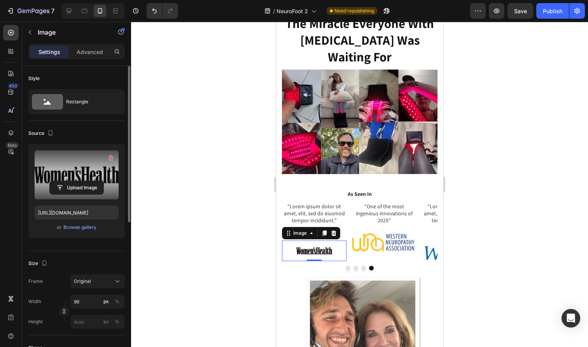
click at [78, 168] on label at bounding box center [77, 174] width 84 height 49
click at [78, 181] on input "file" at bounding box center [77, 187] width 54 height 13
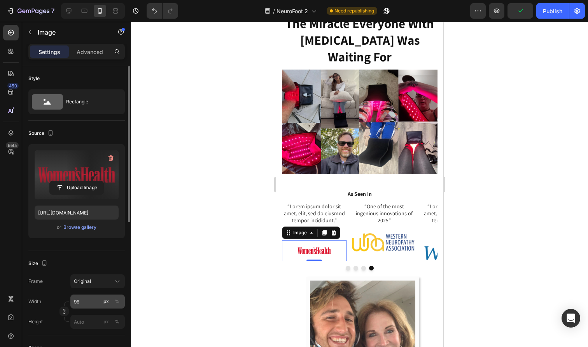
type input "[URL][DOMAIN_NAME]"
click at [87, 302] on input "96" at bounding box center [97, 302] width 54 height 14
paste input "180"
type input "180"
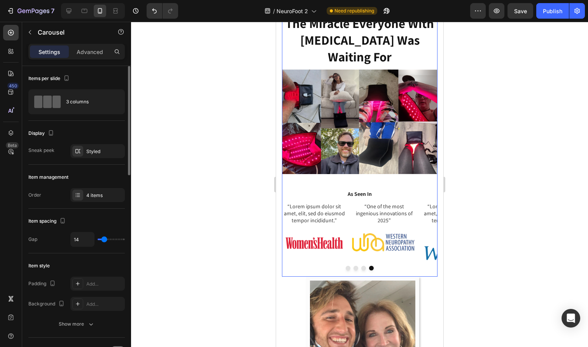
click at [375, 266] on div at bounding box center [358, 268] width 155 height 5
click at [519, 19] on div "7 Version history / NeuroFoot 2 Need republishing Preview Save Publish" at bounding box center [294, 11] width 588 height 22
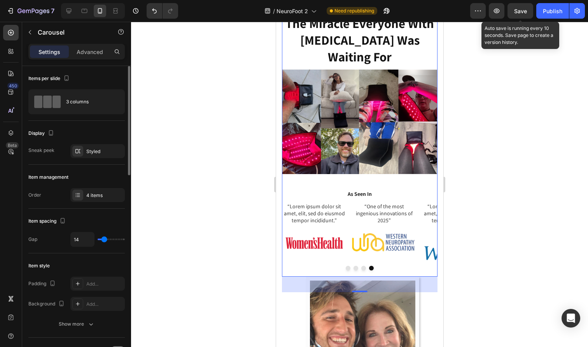
click at [519, 13] on span "Save" at bounding box center [520, 11] width 13 height 7
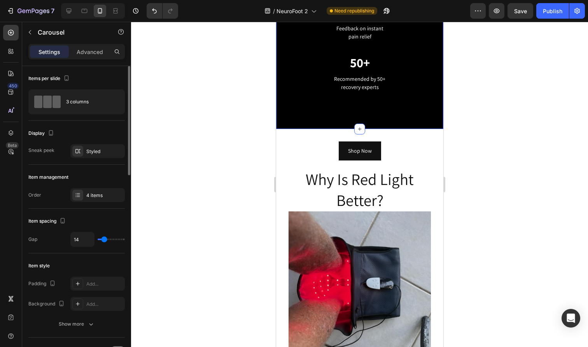
scroll to position [1925, 0]
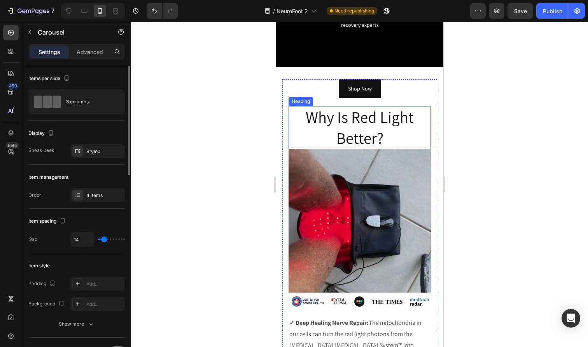
click at [379, 142] on h2 "Why Is Red Light Better?" at bounding box center [359, 127] width 142 height 43
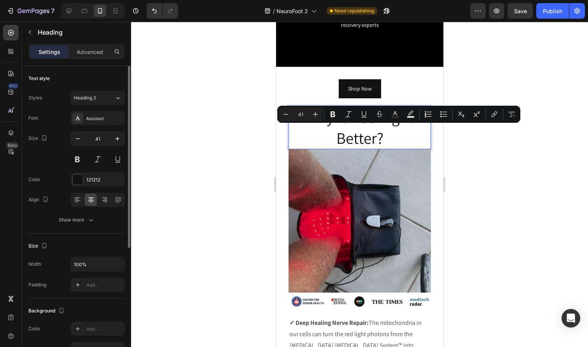
click at [374, 136] on p "Why Is Red Light Better?" at bounding box center [359, 128] width 141 height 42
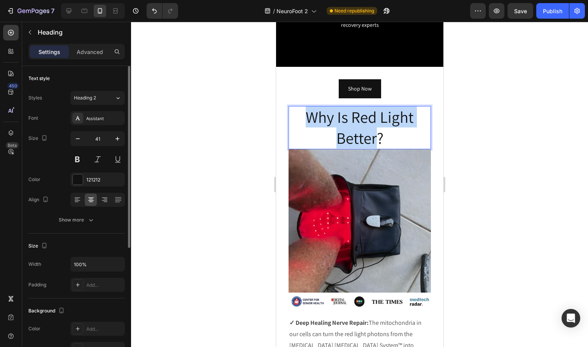
drag, startPoint x: 377, startPoint y: 139, endPoint x: 309, endPoint y: 117, distance: 71.2
click at [309, 117] on p "Why Is Red Light Better?" at bounding box center [359, 128] width 141 height 42
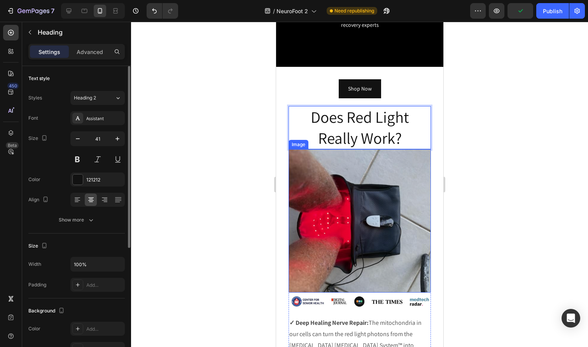
click at [395, 197] on img at bounding box center [359, 221] width 142 height 144
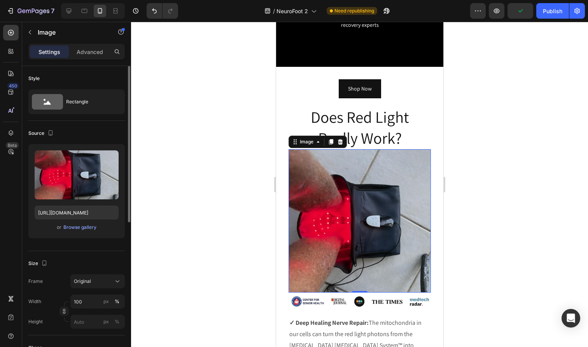
scroll to position [1949, 0]
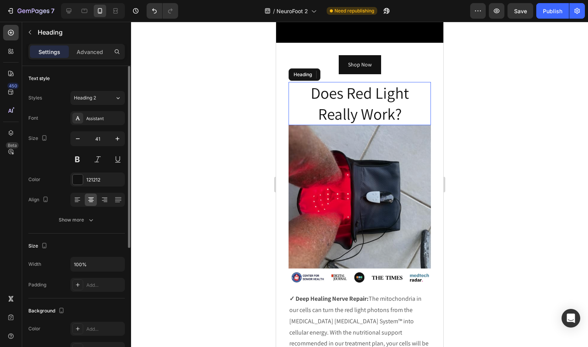
click at [408, 112] on p "Does Red Light Really Work?" at bounding box center [359, 104] width 141 height 42
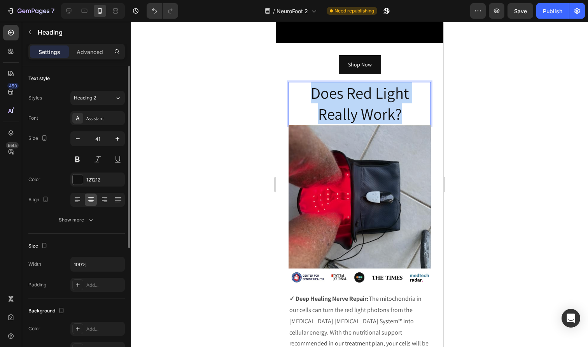
drag, startPoint x: 401, startPoint y: 116, endPoint x: 306, endPoint y: 96, distance: 97.4
click at [306, 96] on p "Does Red Light Really Work?" at bounding box center [359, 104] width 141 height 42
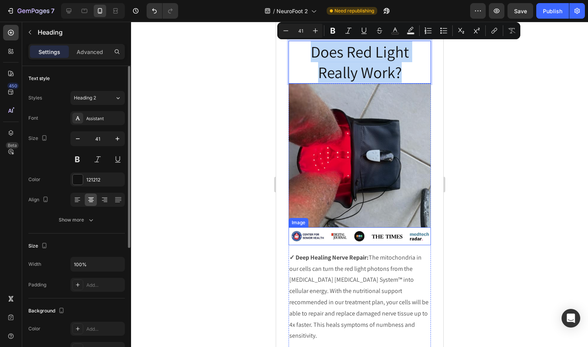
scroll to position [1992, 0]
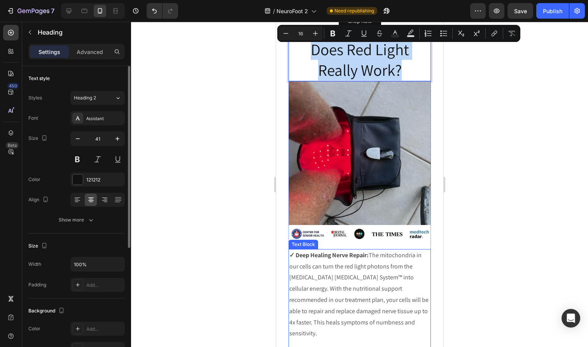
click at [371, 272] on p "✓ Deep Healing Nerve Repair: The mitochondria in our cells can turn the red lig…" at bounding box center [359, 294] width 141 height 89
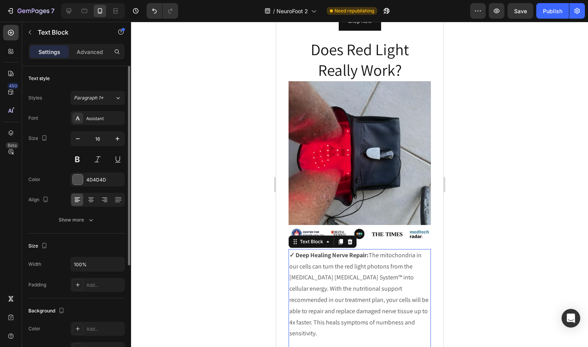
click at [371, 272] on p "✓ Deep Healing Nerve Repair: The mitochondria in our cells can turn the red lig…" at bounding box center [359, 294] width 141 height 89
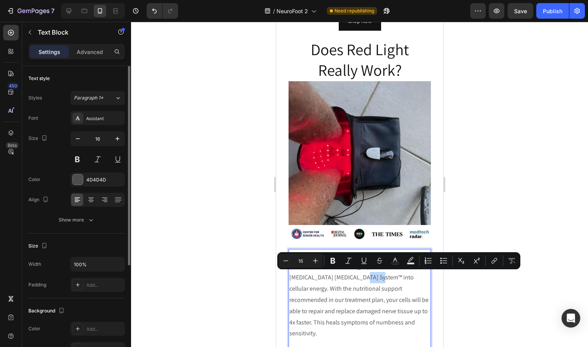
click at [371, 272] on p "✓ Deep Healing Nerve Repair: The mitochondria in our cells can turn the red lig…" at bounding box center [359, 294] width 141 height 89
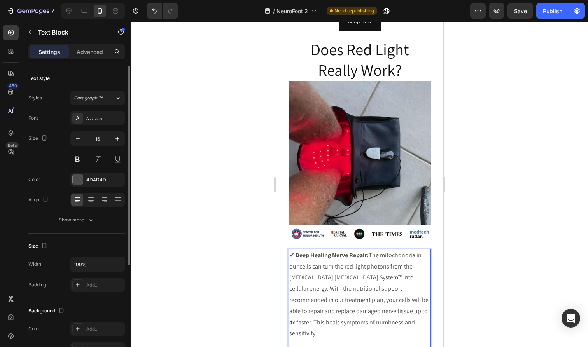
click at [291, 255] on strong "✓ Deep Healing Nerve Repair:" at bounding box center [328, 255] width 79 height 8
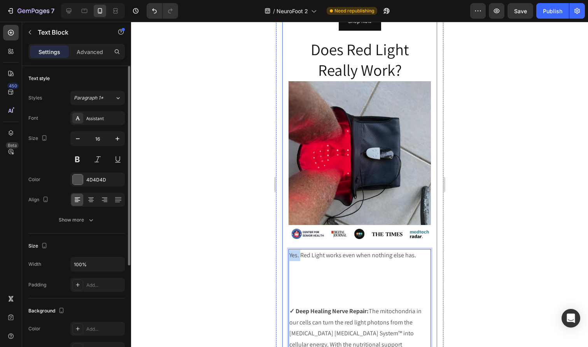
drag, startPoint x: 300, startPoint y: 255, endPoint x: 287, endPoint y: 255, distance: 12.8
click at [287, 255] on div "Shop Now Button Does Red Light Really Work? Heading Image Image Yes. Red Light …" at bounding box center [359, 299] width 155 height 575
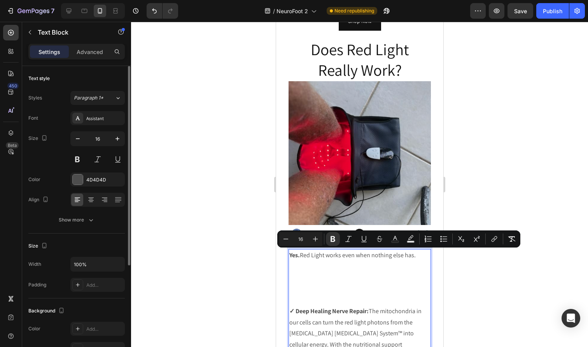
click at [328, 270] on p "Rich Text Editor. Editing area: main" at bounding box center [359, 266] width 141 height 11
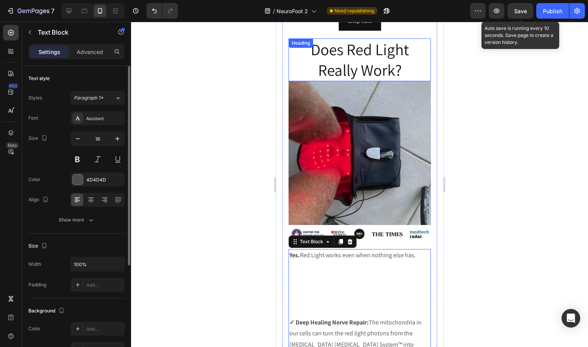
click at [517, 9] on span "Save" at bounding box center [520, 11] width 13 height 7
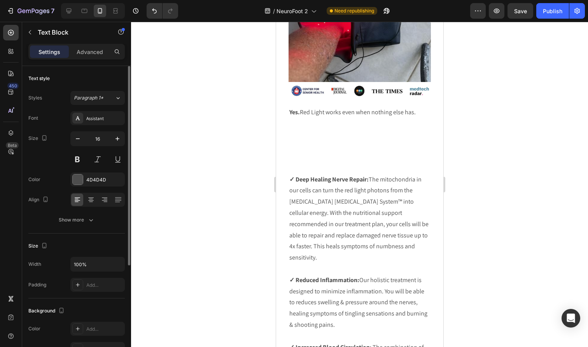
scroll to position [2128, 0]
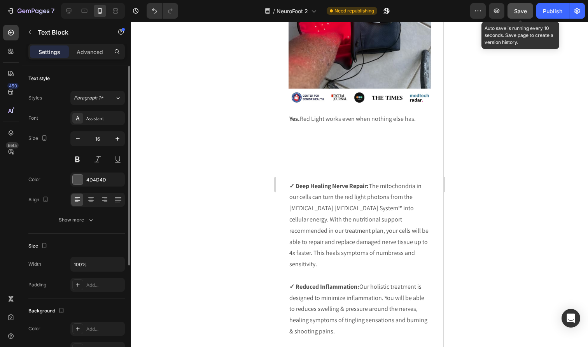
click at [522, 15] on button "Save" at bounding box center [520, 11] width 26 height 16
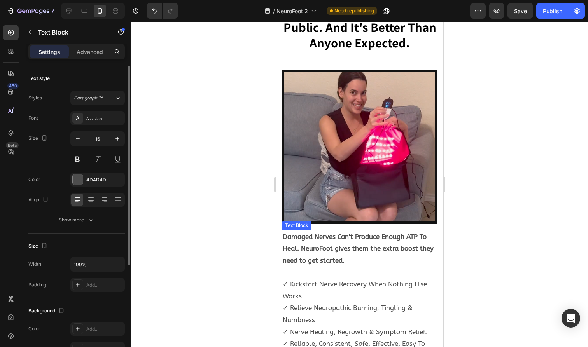
scroll to position [0, 0]
